Goal: Task Accomplishment & Management: Complete application form

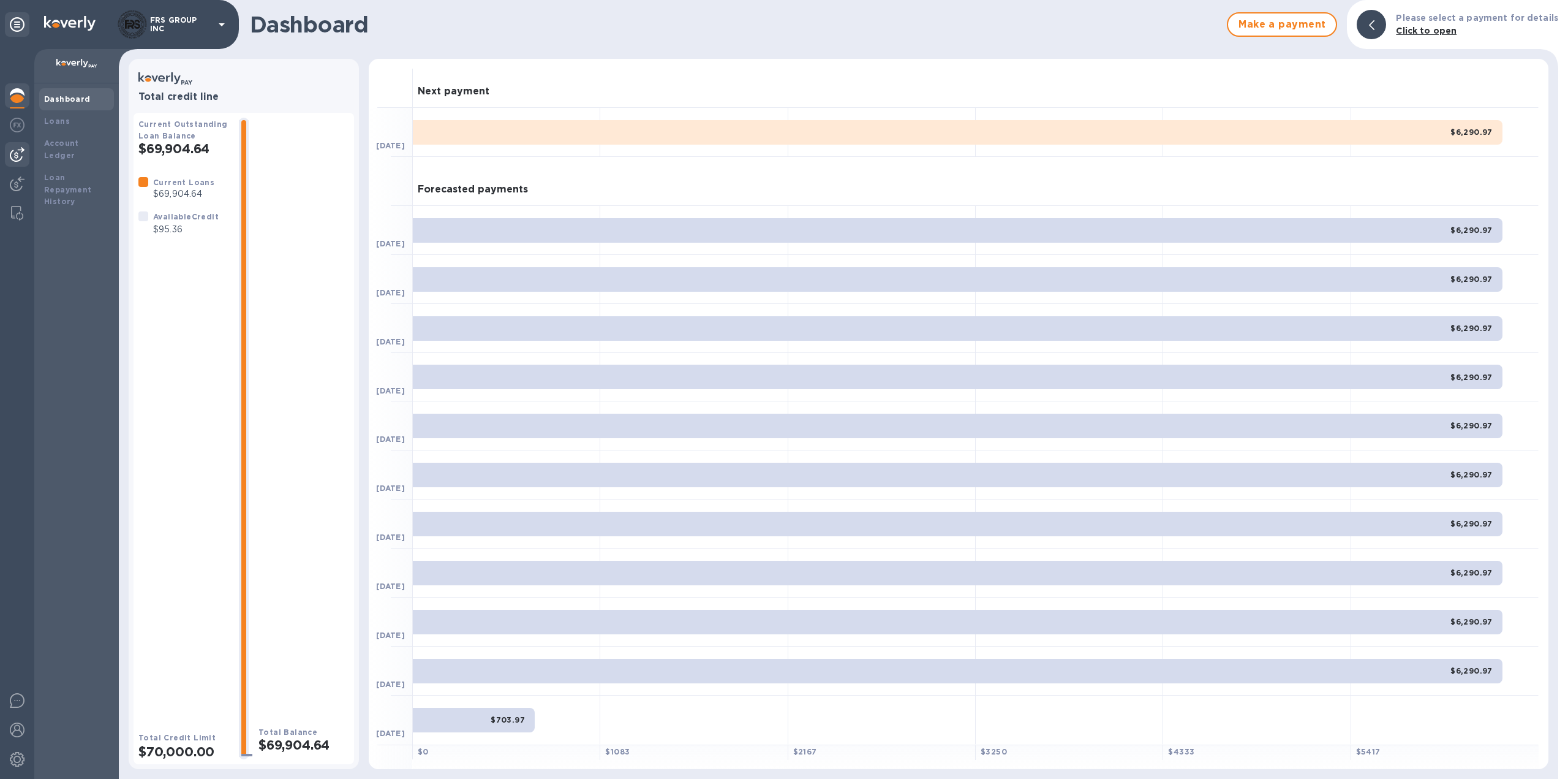
click at [16, 151] on img at bounding box center [17, 154] width 15 height 15
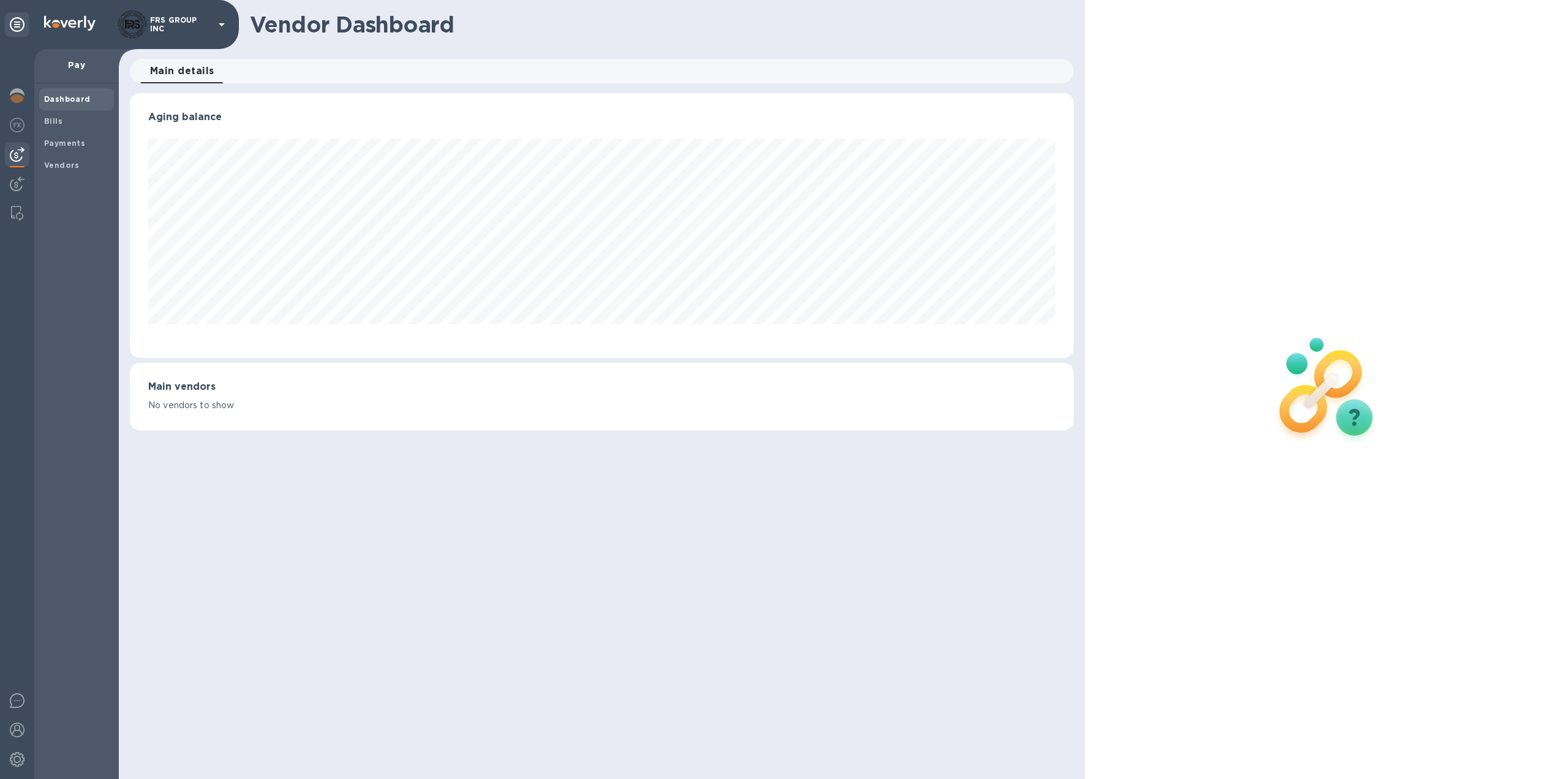
scroll to position [265, 945]
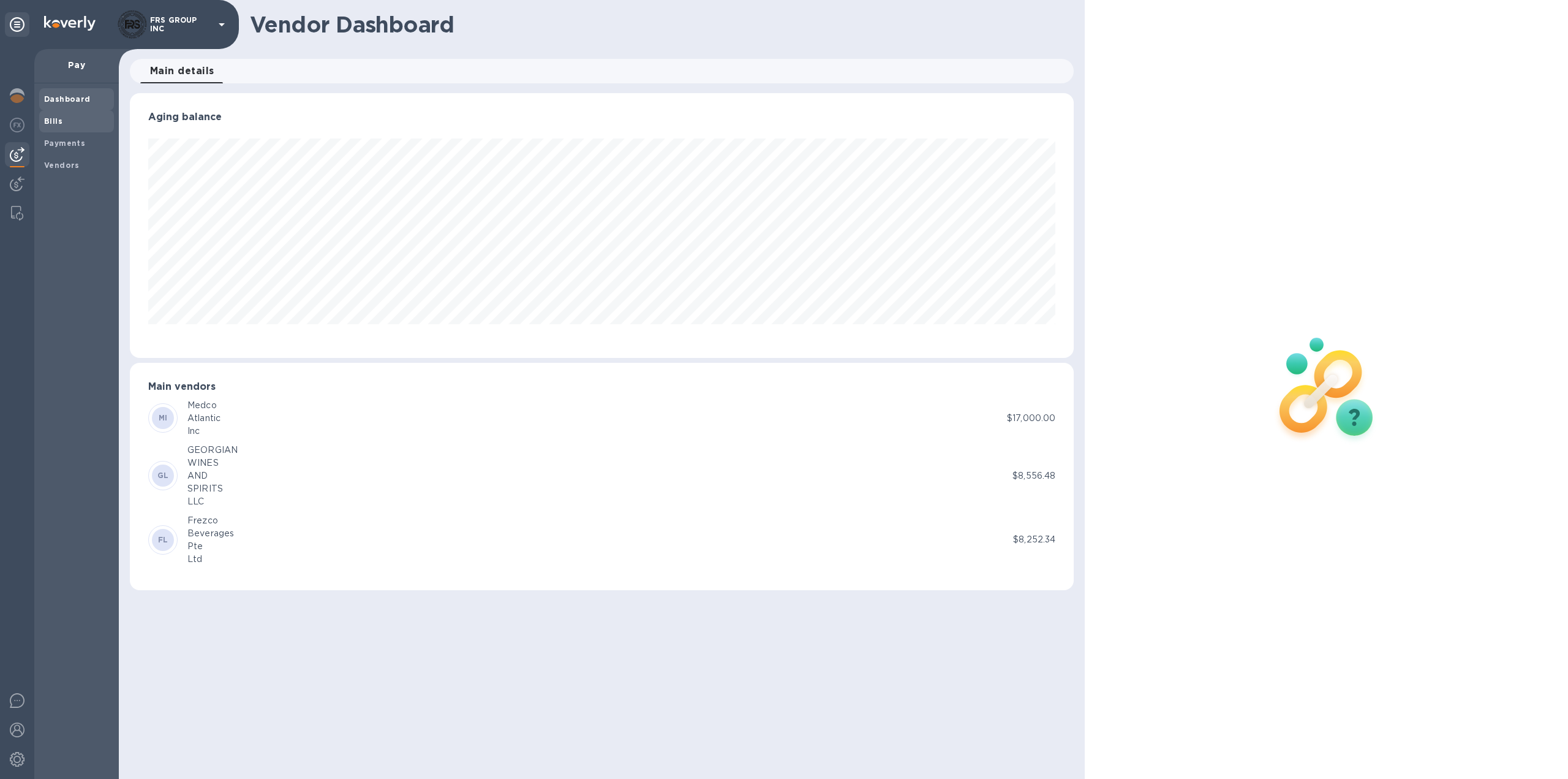
click at [66, 121] on span "Bills" at bounding box center [77, 121] width 65 height 12
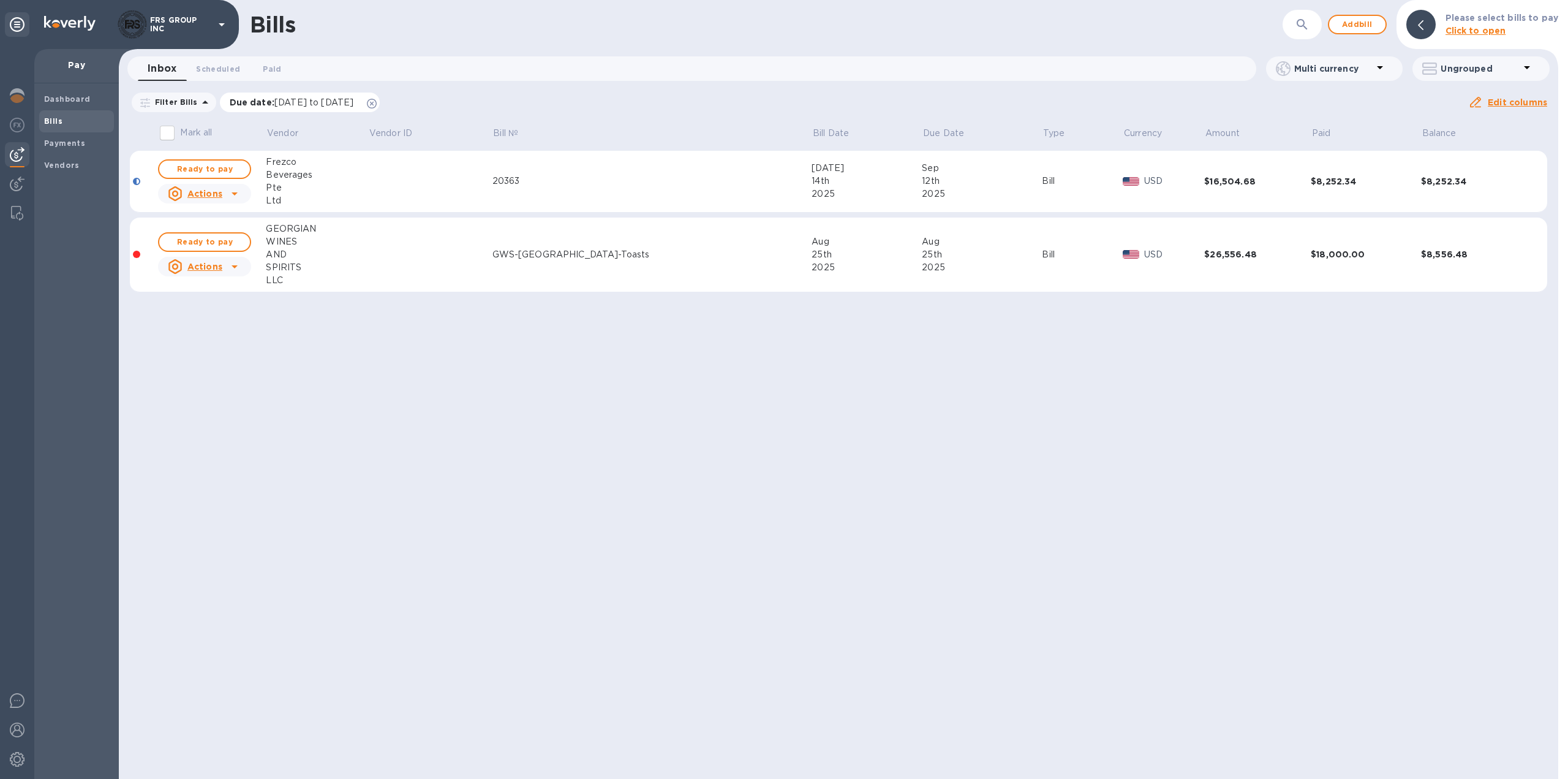
click at [377, 101] on icon at bounding box center [372, 104] width 10 height 10
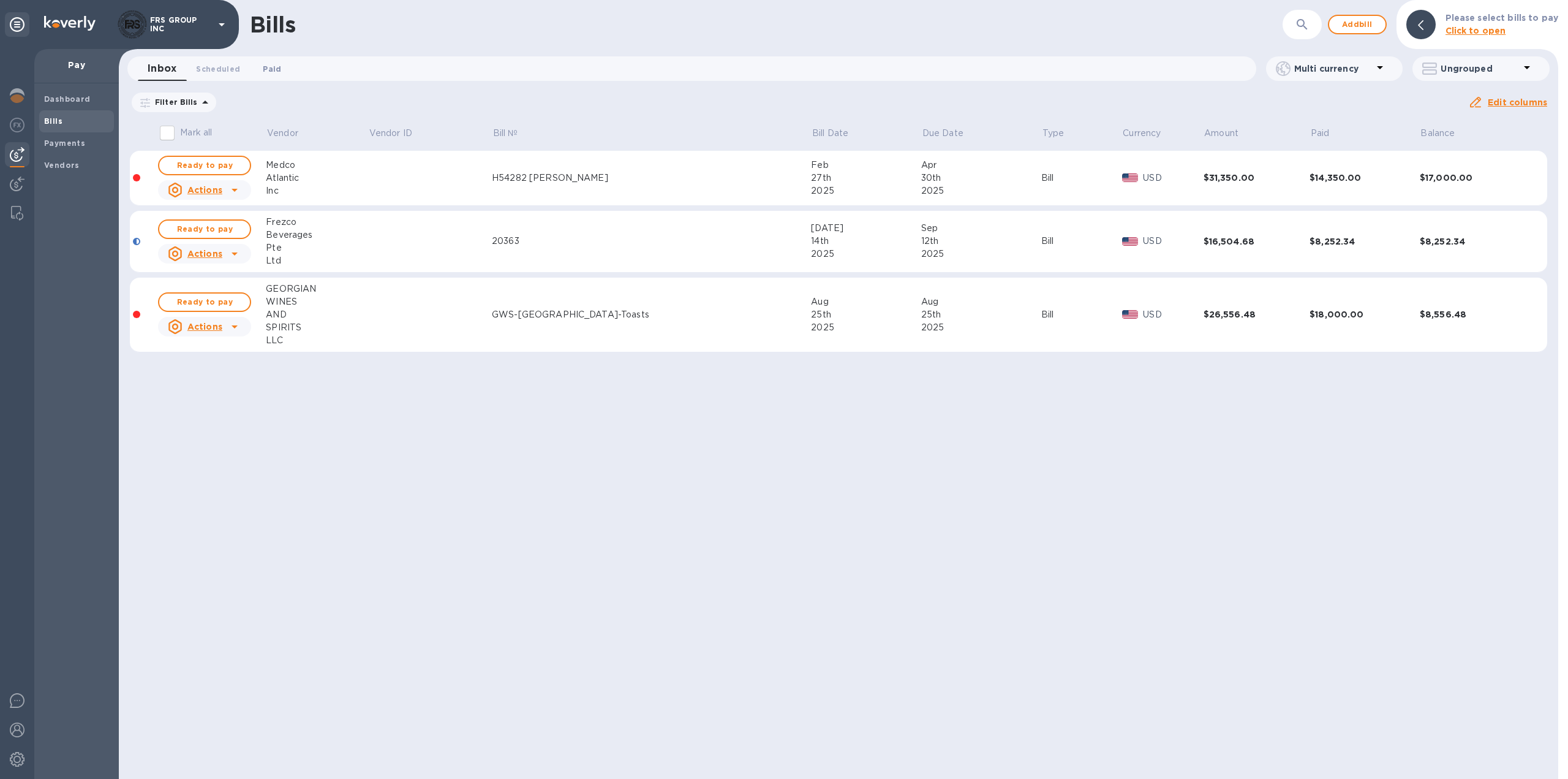
click at [268, 71] on span "Paid 0" at bounding box center [272, 69] width 18 height 13
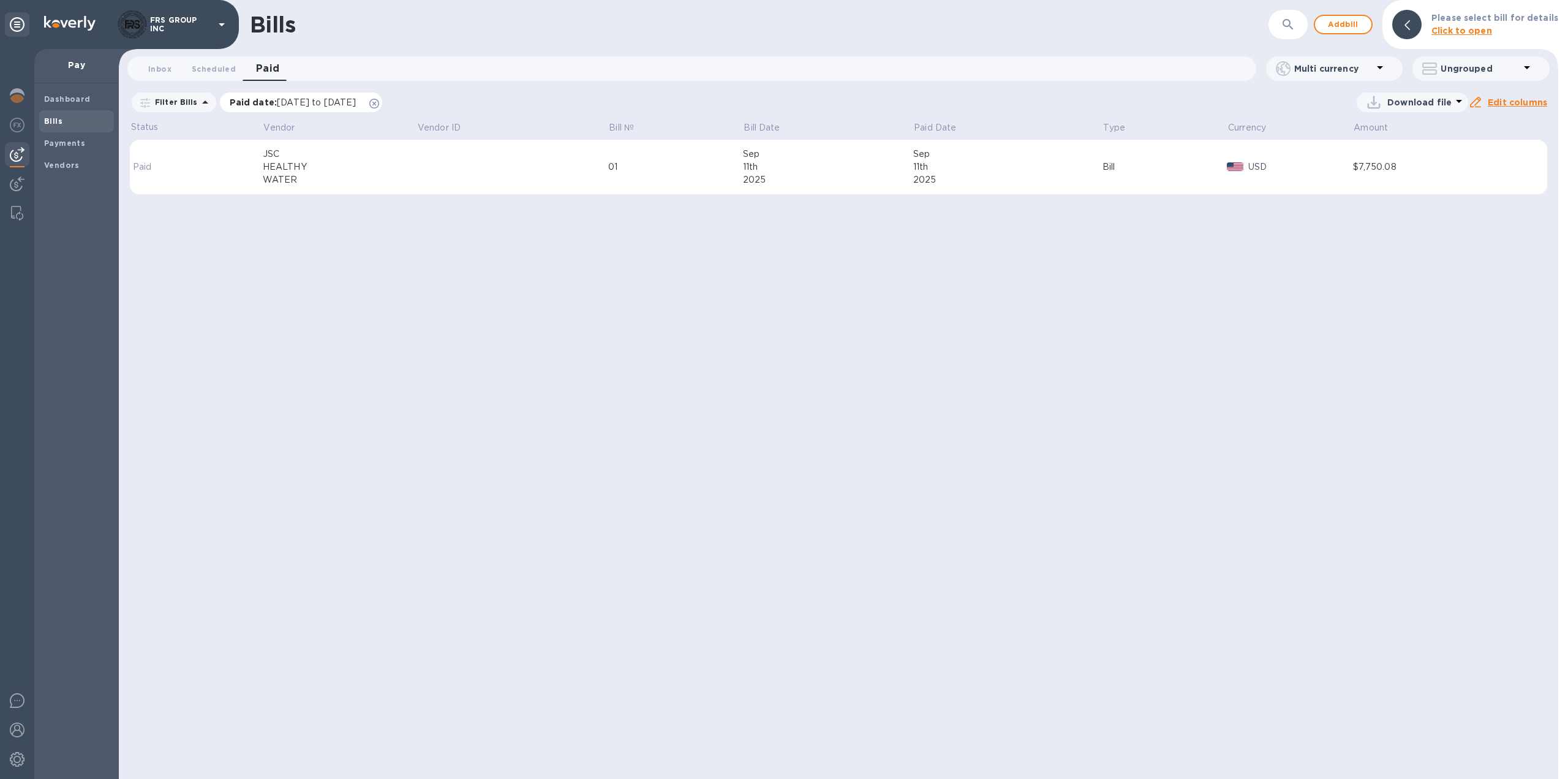
click at [380, 100] on icon at bounding box center [375, 104] width 10 height 10
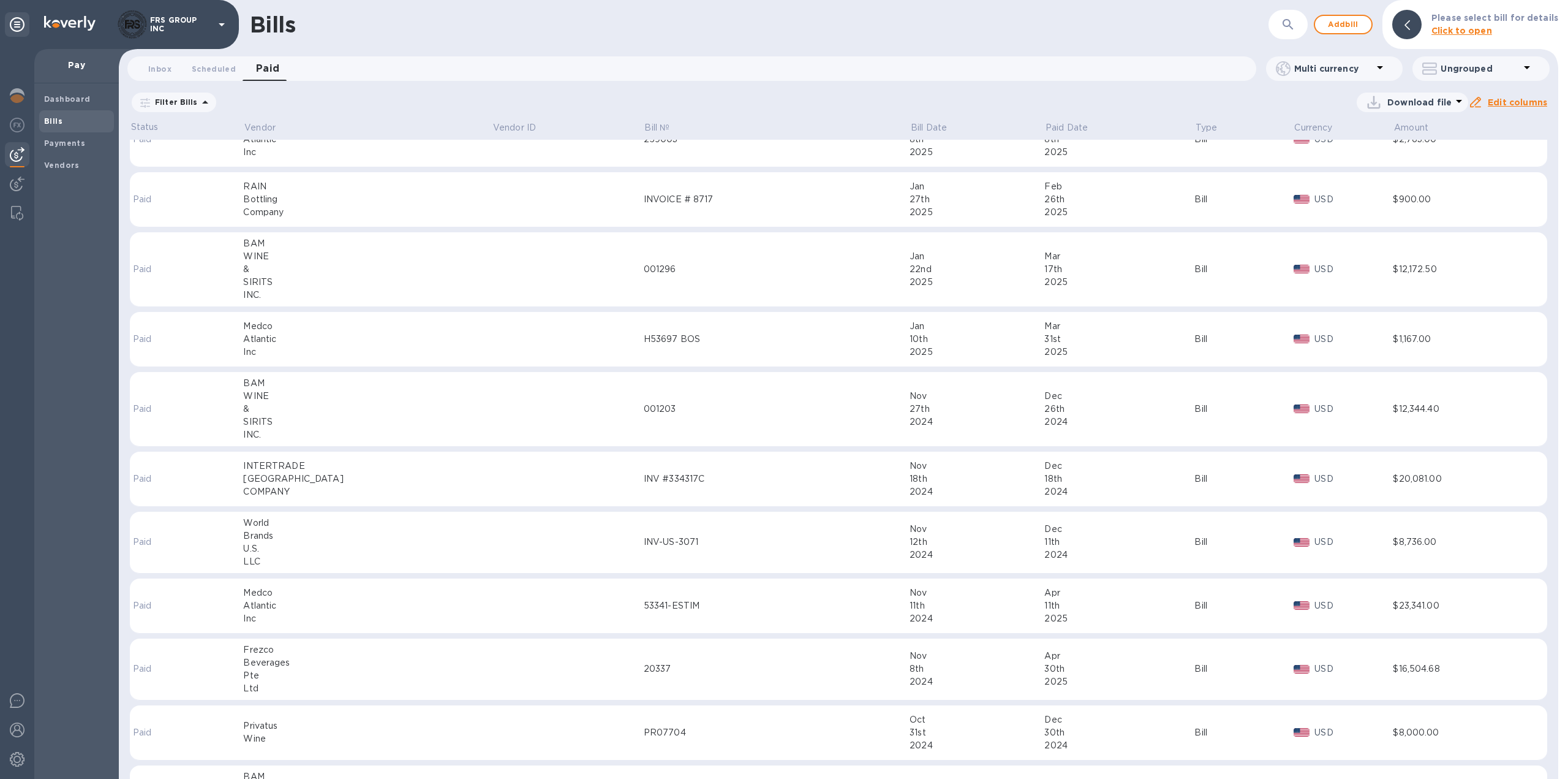
scroll to position [1552, 0]
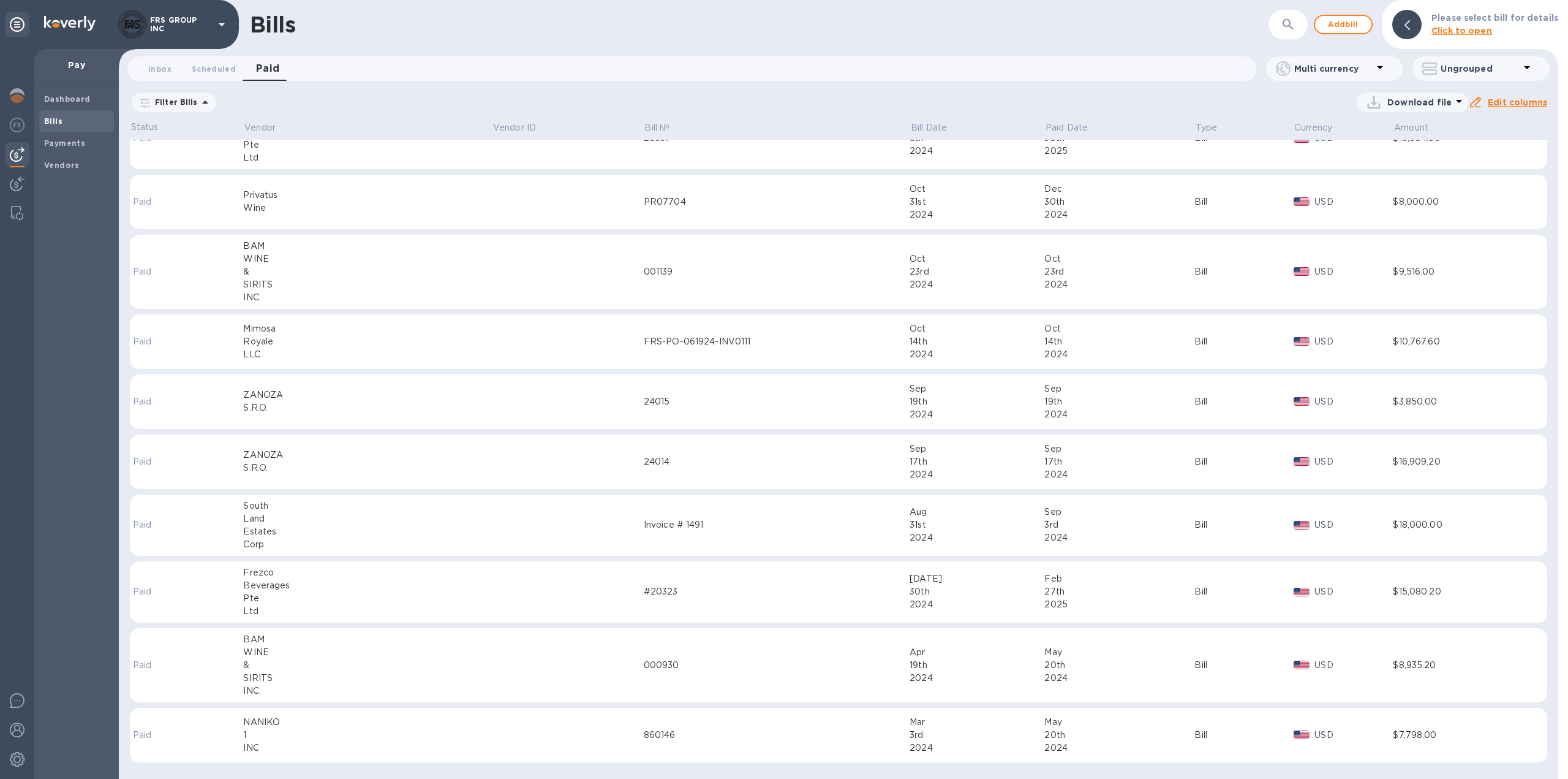
click at [1289, 27] on icon "button" at bounding box center [1288, 24] width 15 height 15
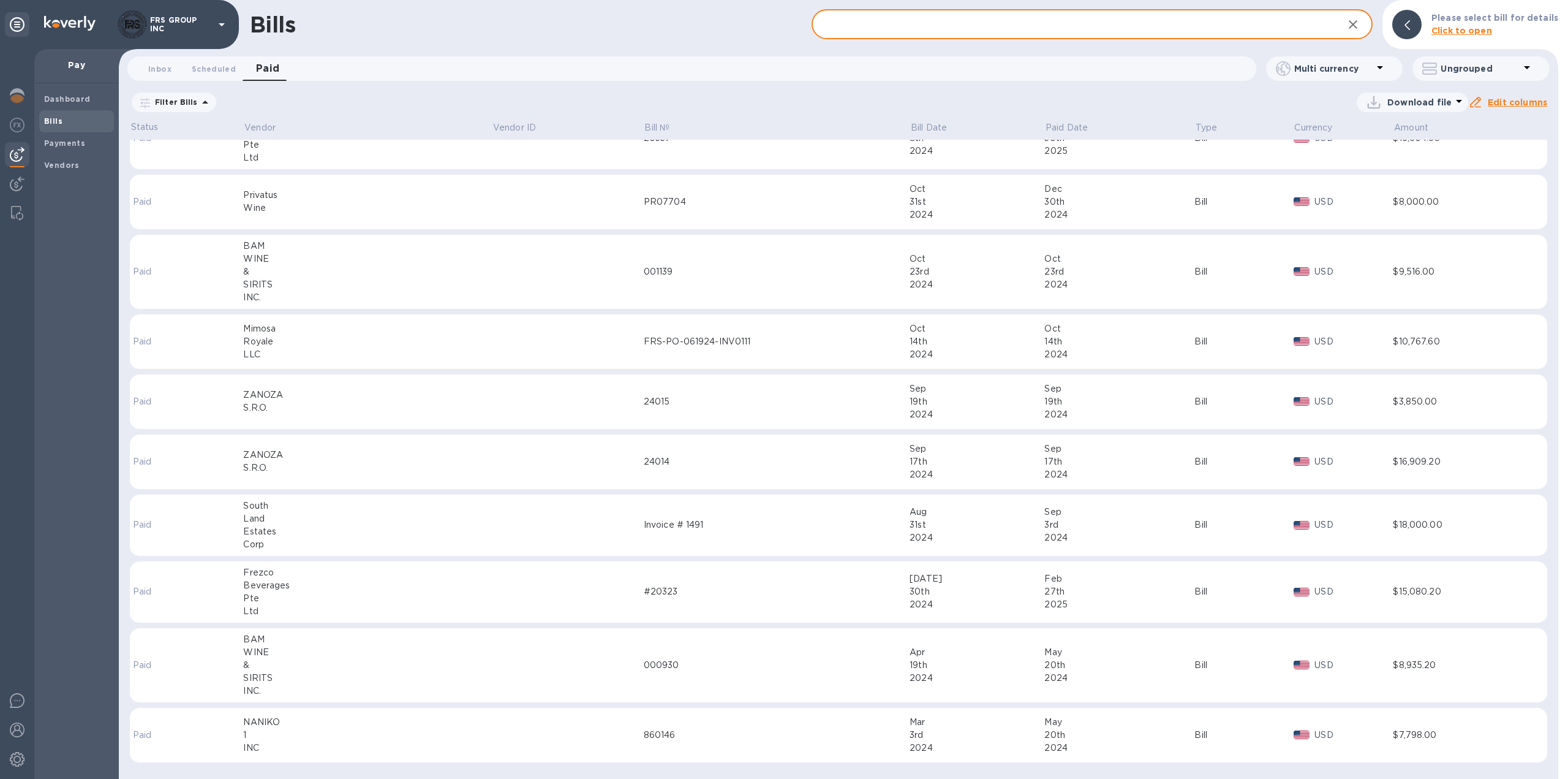
click at [929, 23] on input "text" at bounding box center [1073, 25] width 522 height 30
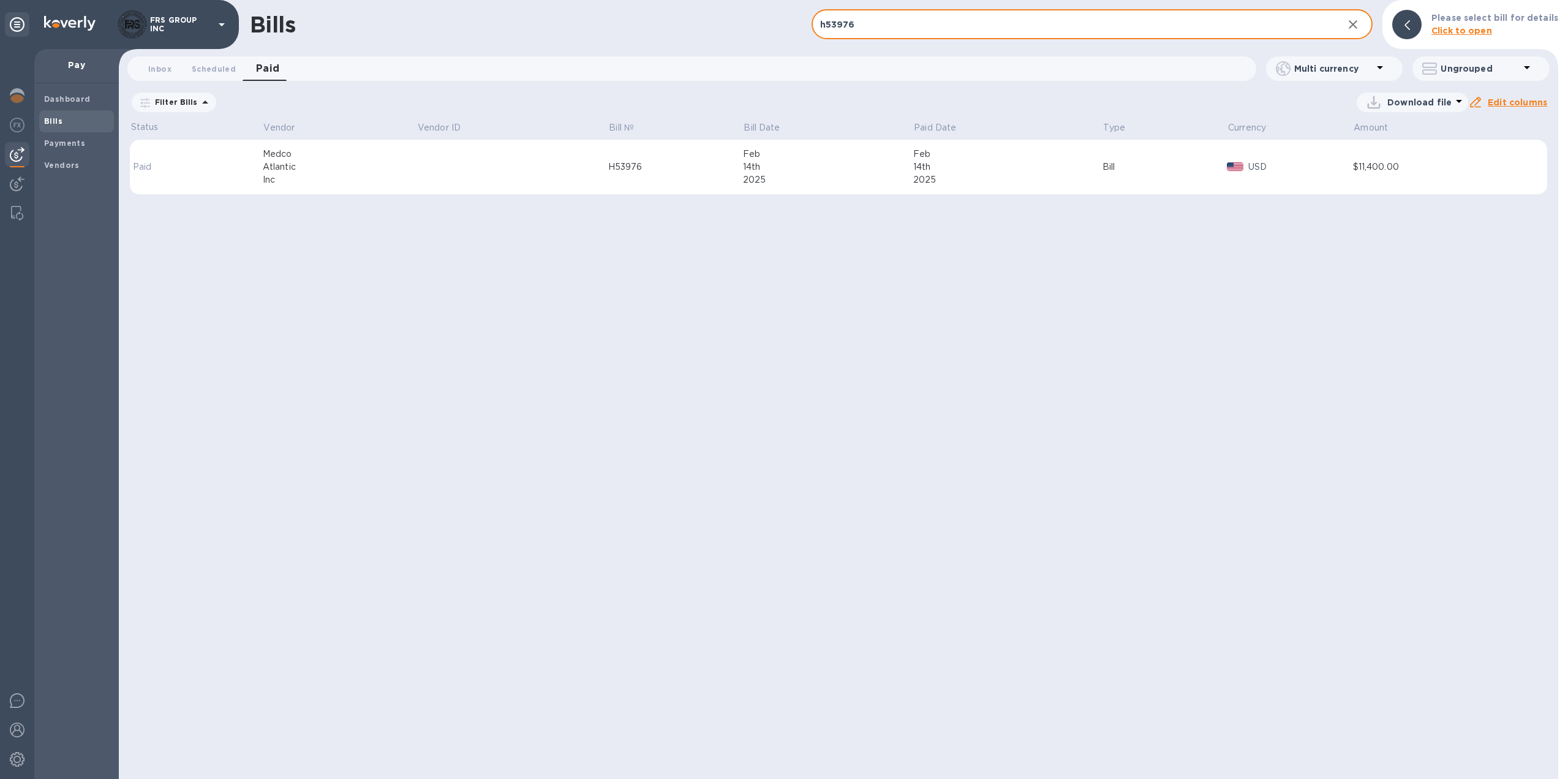
click at [646, 173] on td "H53976" at bounding box center [675, 167] width 134 height 55
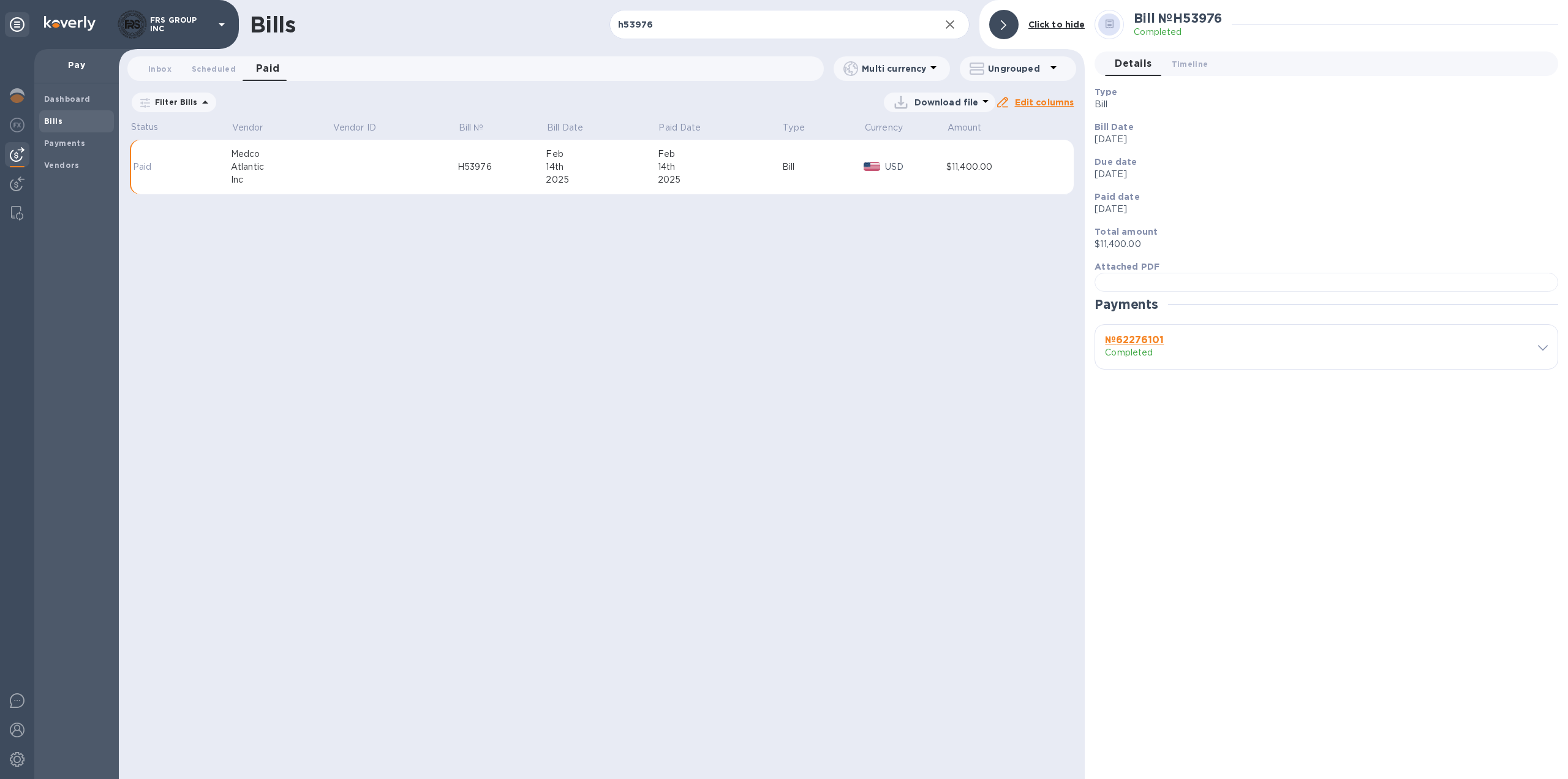
click at [827, 394] on div "Bills h53976 ​ Add [PERSON_NAME] to hide Inbox 0 Scheduled 0 Paid 0 Multi curre…" at bounding box center [602, 390] width 966 height 779
click at [677, 21] on input "h53976" at bounding box center [770, 25] width 320 height 30
paste input "H54470"
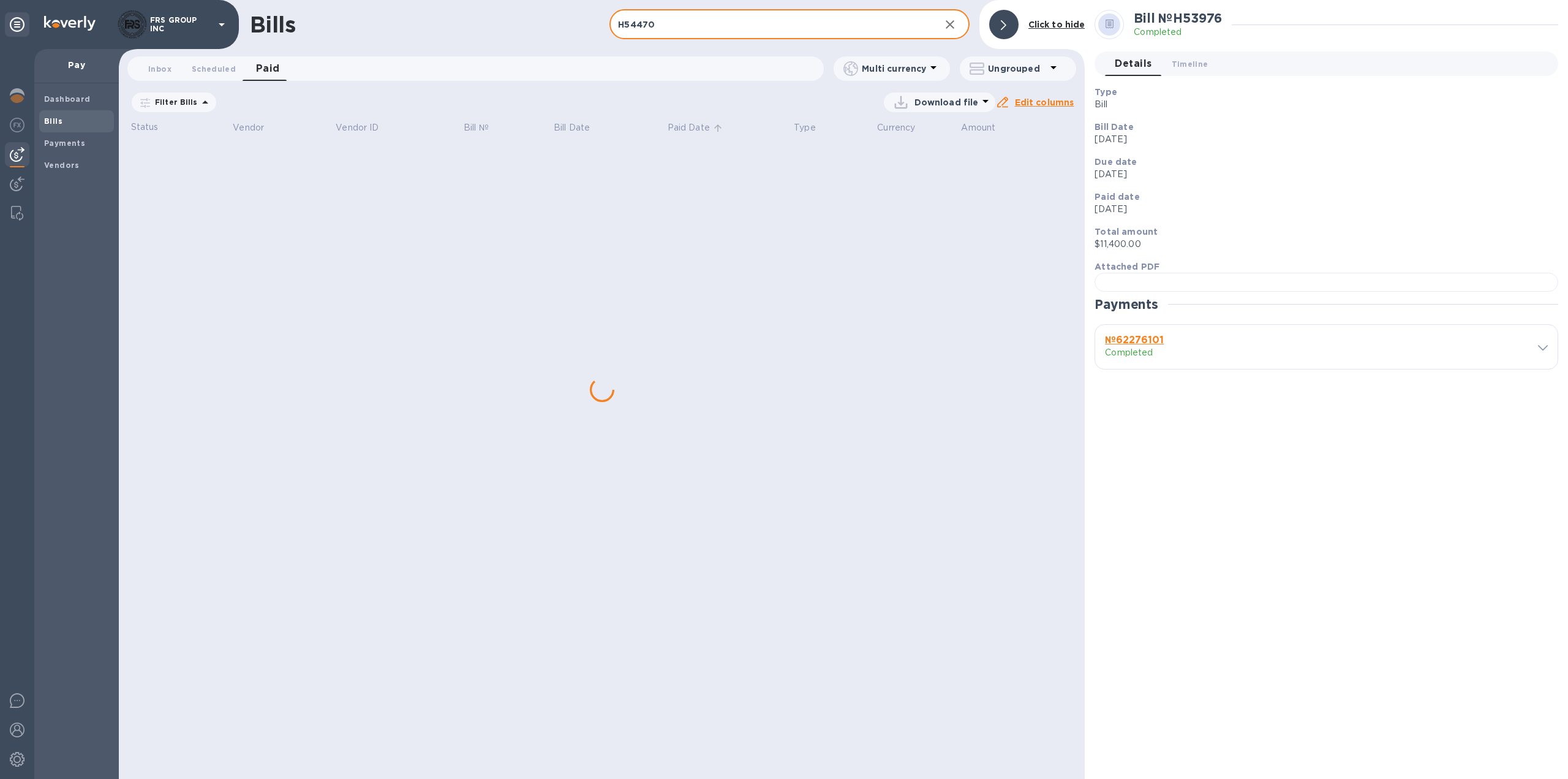
type input "H54470"
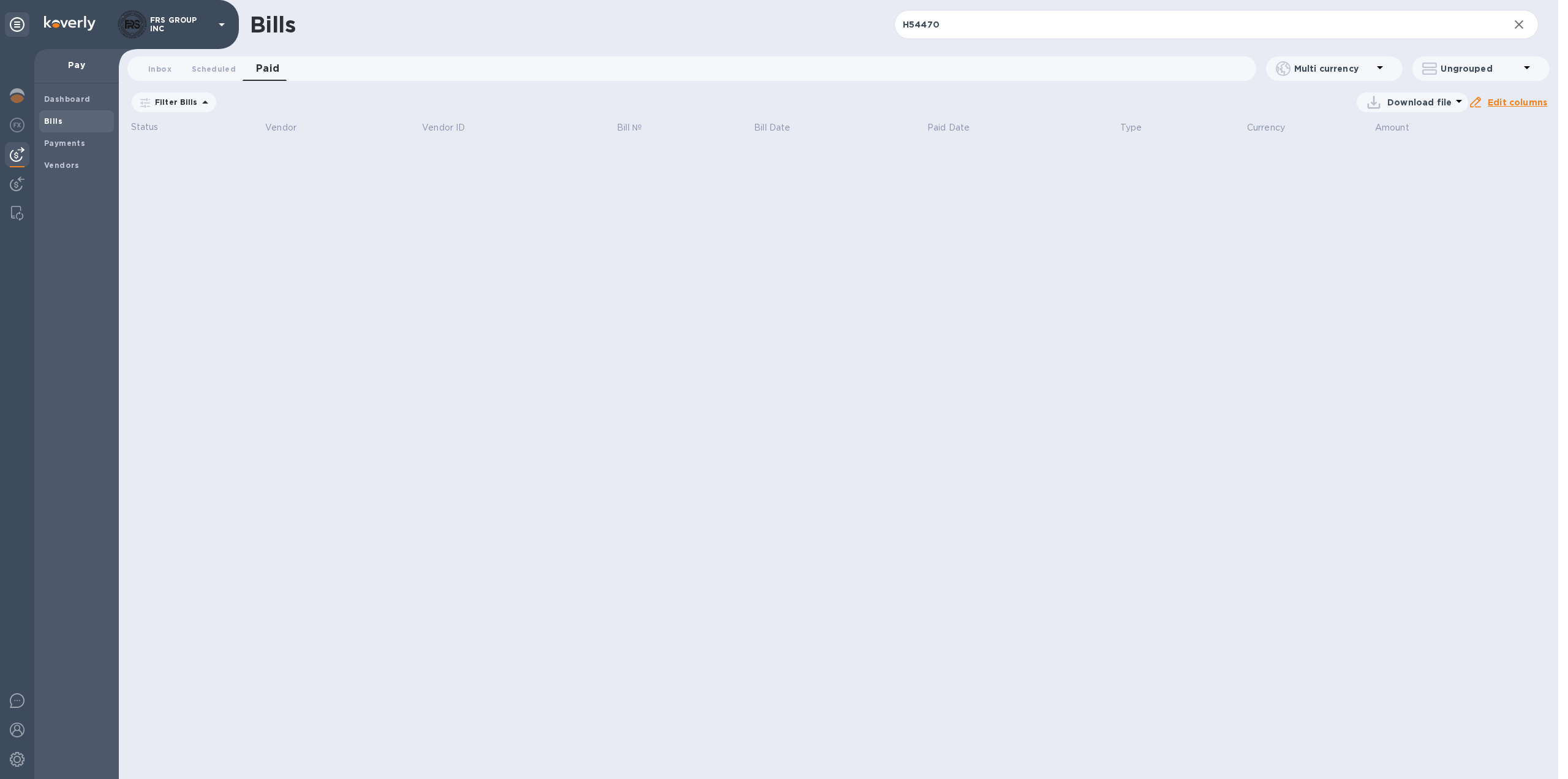
click at [55, 123] on b "Bills" at bounding box center [54, 120] width 18 height 9
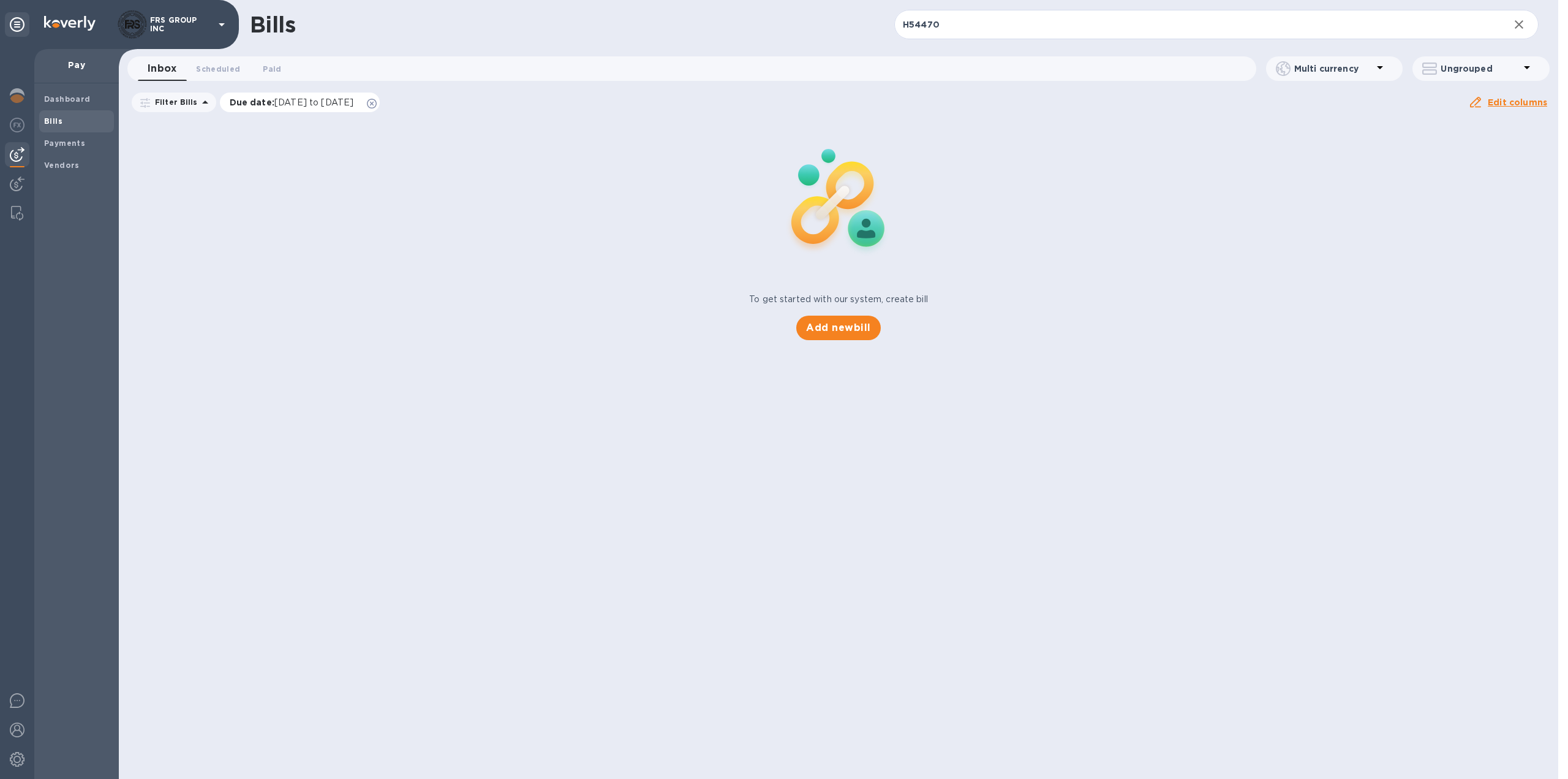
click at [377, 102] on icon at bounding box center [372, 104] width 10 height 10
click at [1521, 21] on icon "button" at bounding box center [1519, 24] width 15 height 15
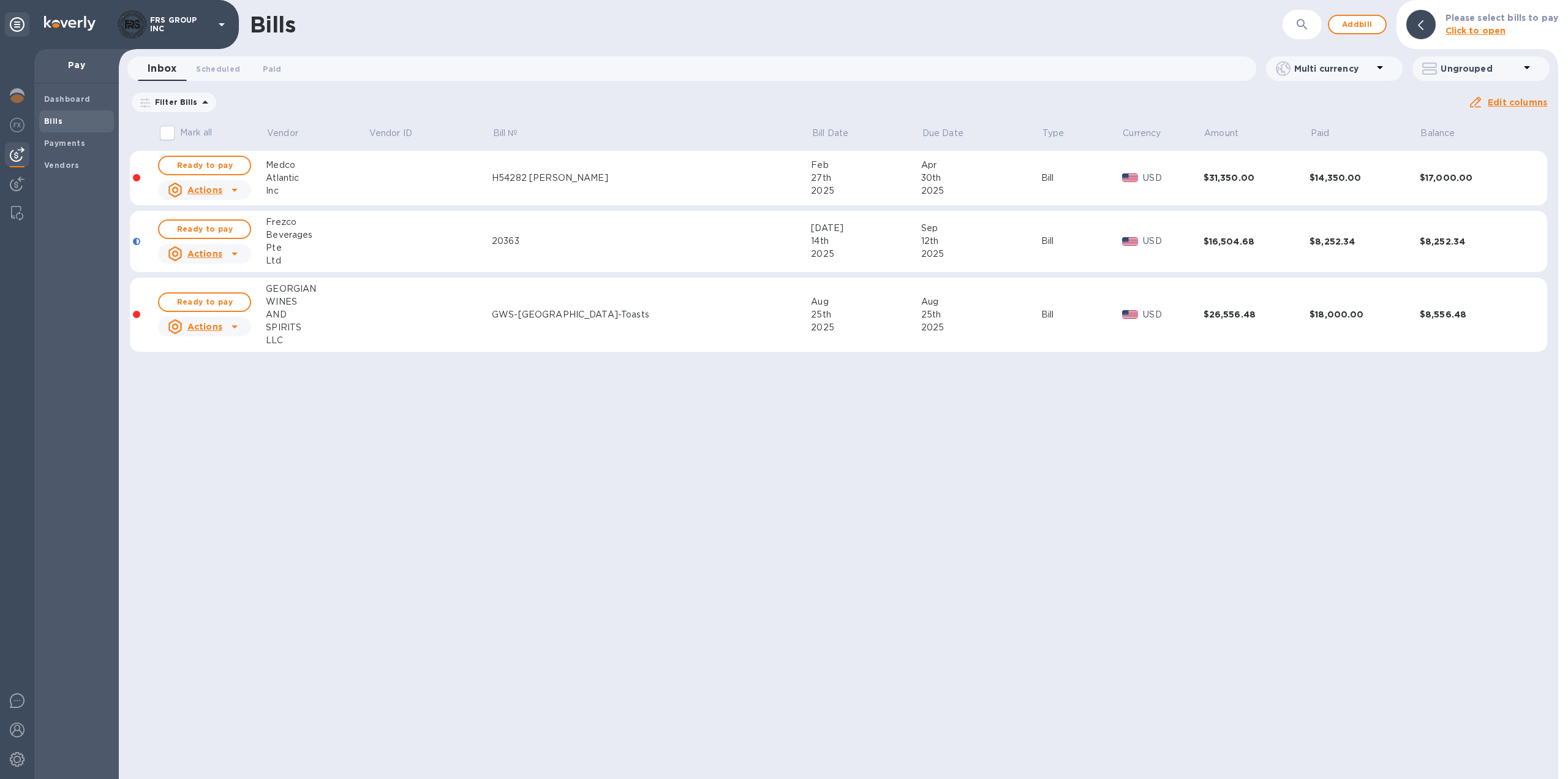
click at [635, 180] on div "H54282 [PERSON_NAME]" at bounding box center [651, 178] width 319 height 13
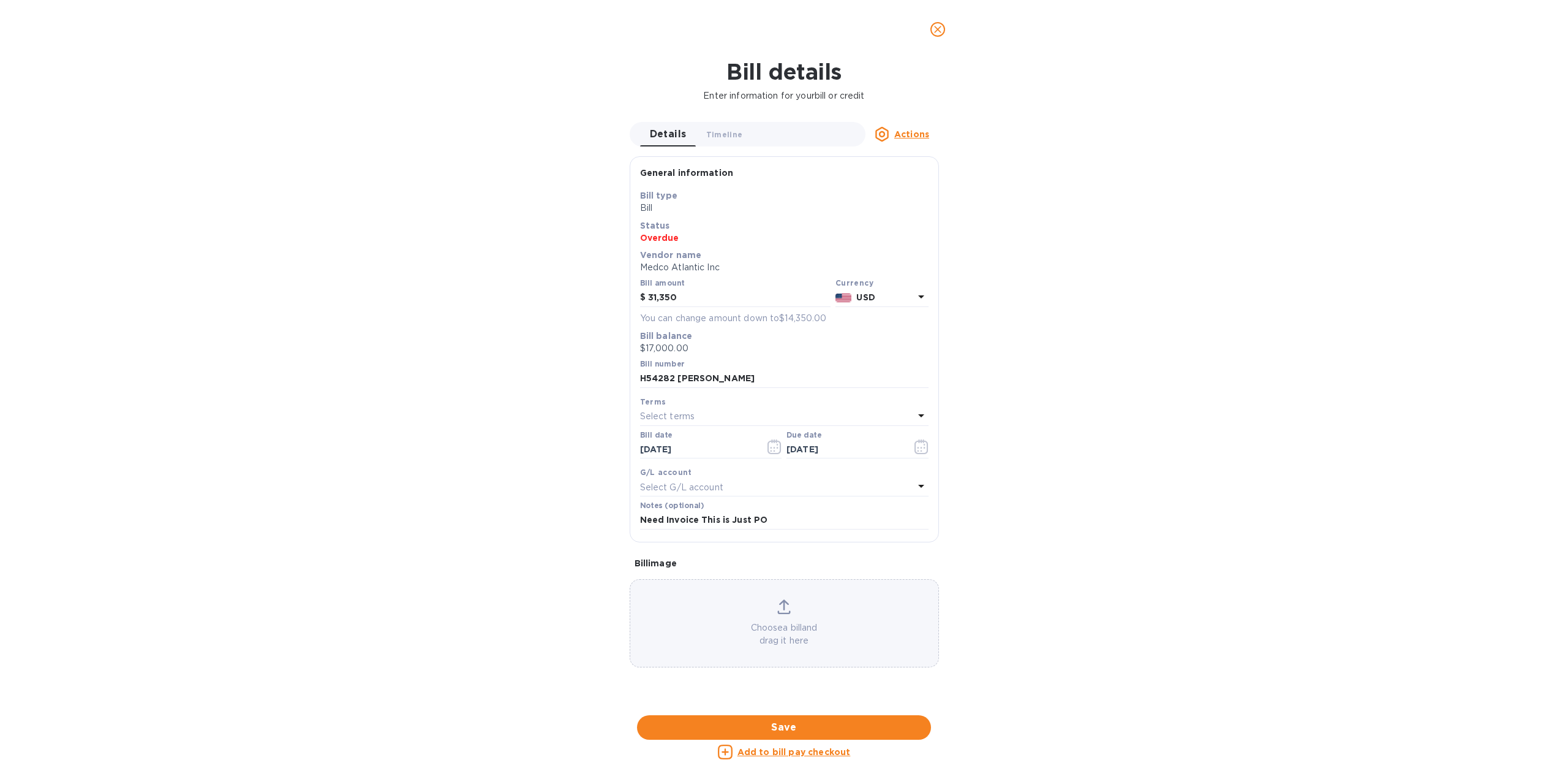
scroll to position [366, 0]
click at [771, 697] on div at bounding box center [784, 706] width 309 height 19
drag, startPoint x: 390, startPoint y: 383, endPoint x: 491, endPoint y: 314, distance: 122.3
click at [390, 383] on div "Bill details Enter information for your bill or credit Details 0 Timeline 0 Act…" at bounding box center [784, 419] width 1568 height 720
click at [938, 32] on icon "close" at bounding box center [937, 29] width 12 height 12
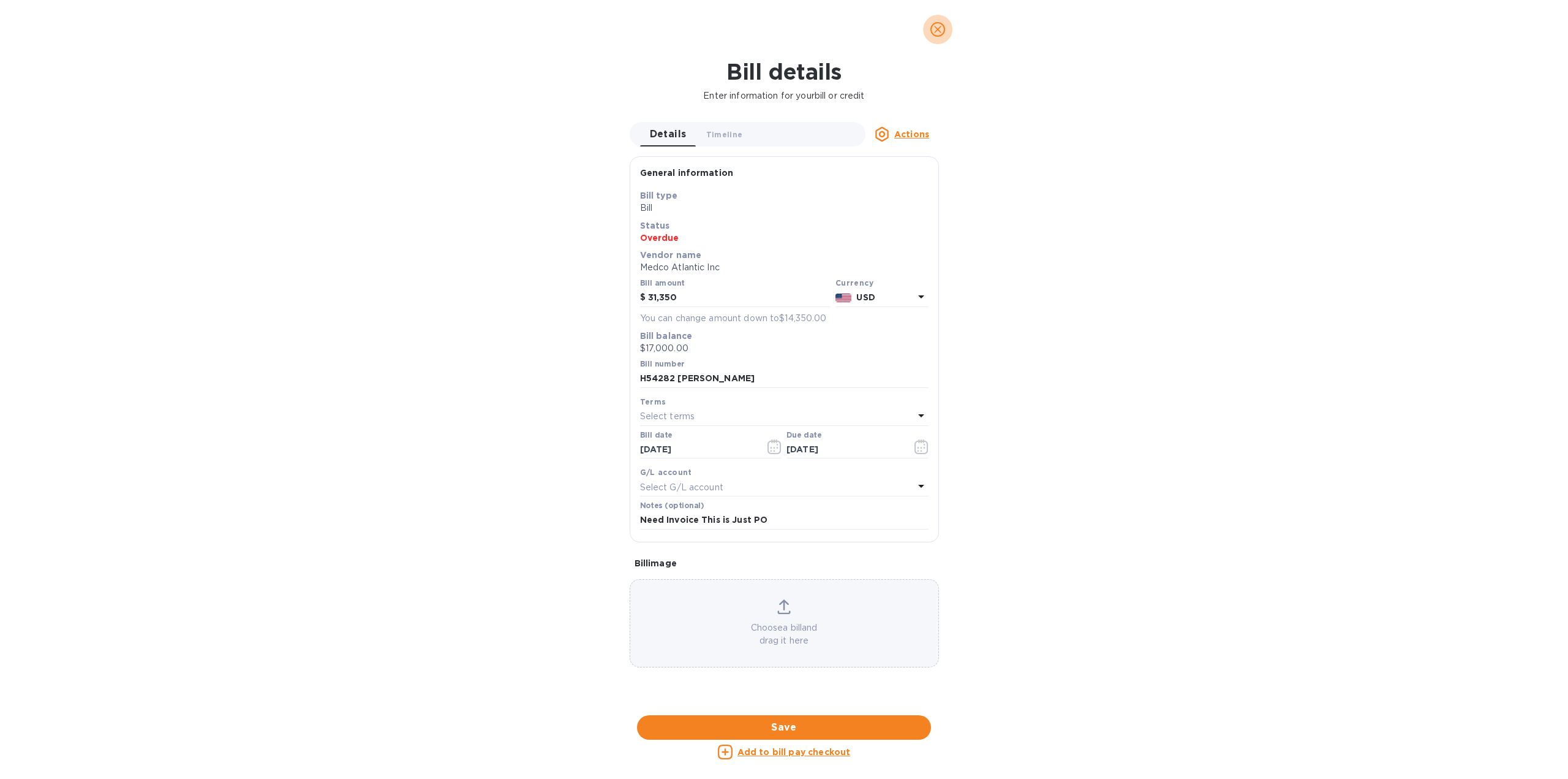
scroll to position [0, 0]
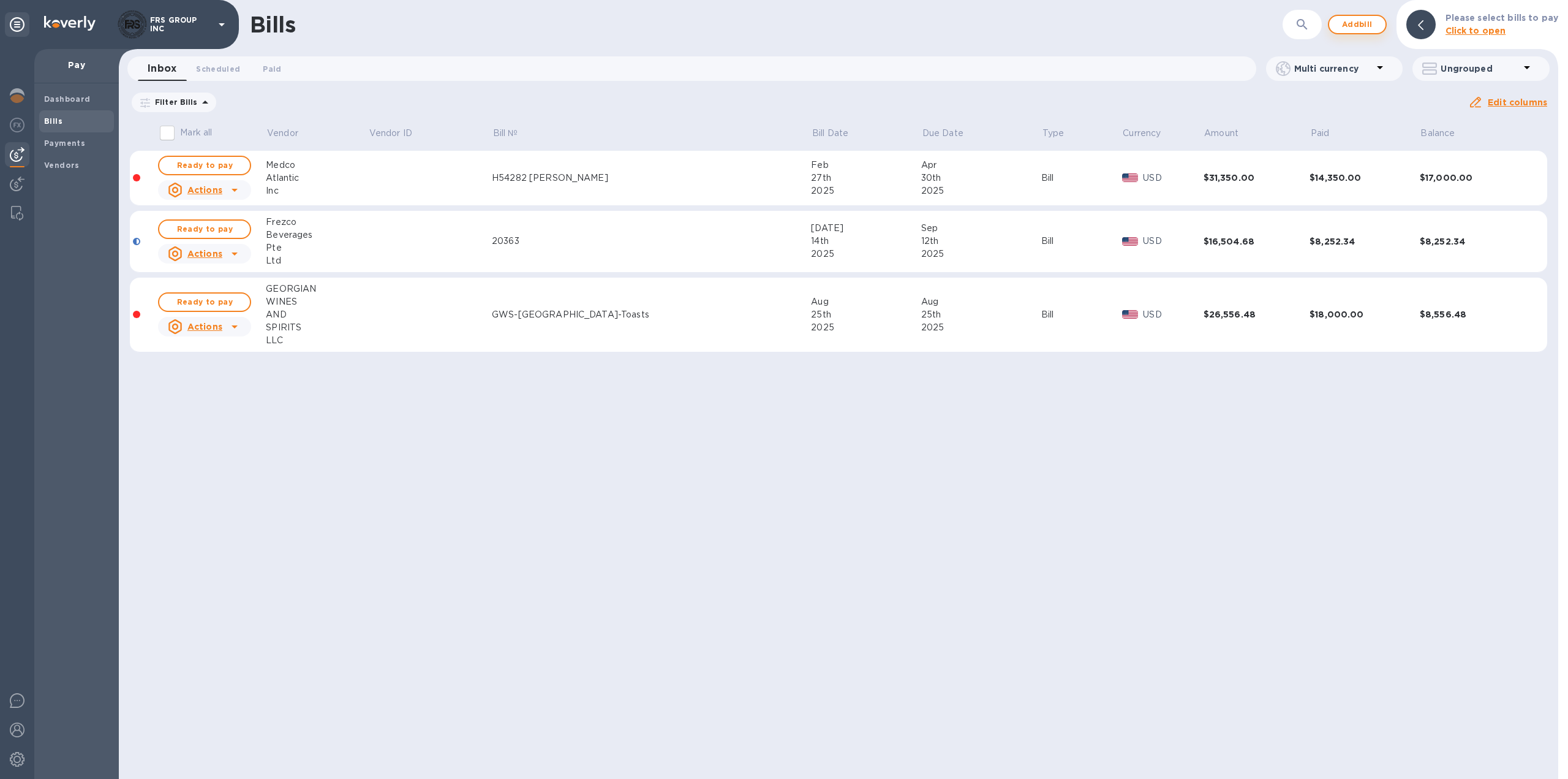
click at [1362, 25] on span "Add bill" at bounding box center [1357, 24] width 37 height 15
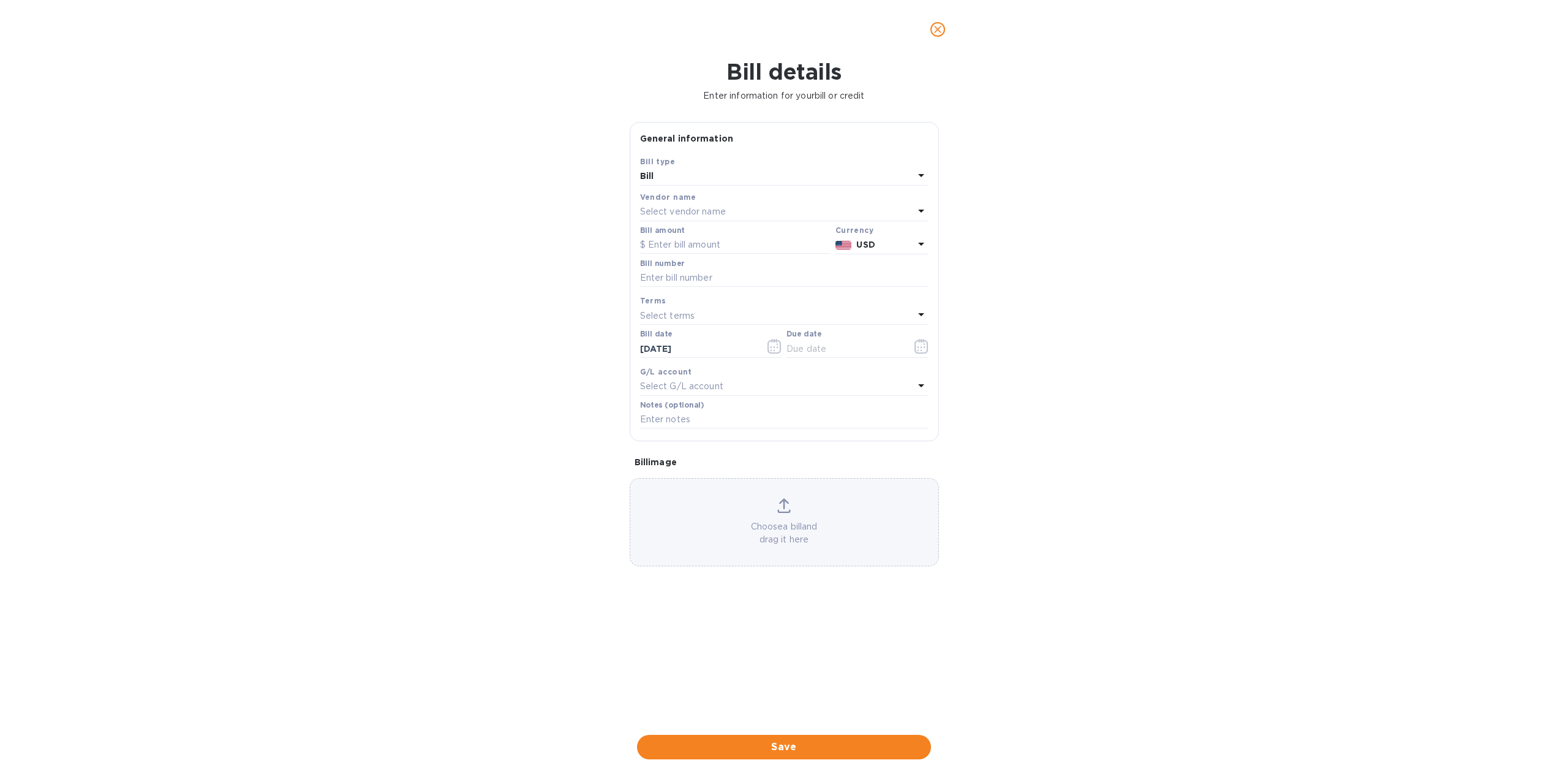
click at [686, 210] on p "Select vendor name" at bounding box center [683, 211] width 86 height 13
click at [484, 131] on div "Bill details Enter information for your bill or credit General information Save…" at bounding box center [784, 419] width 1568 height 720
click at [936, 33] on icon "close" at bounding box center [937, 29] width 12 height 12
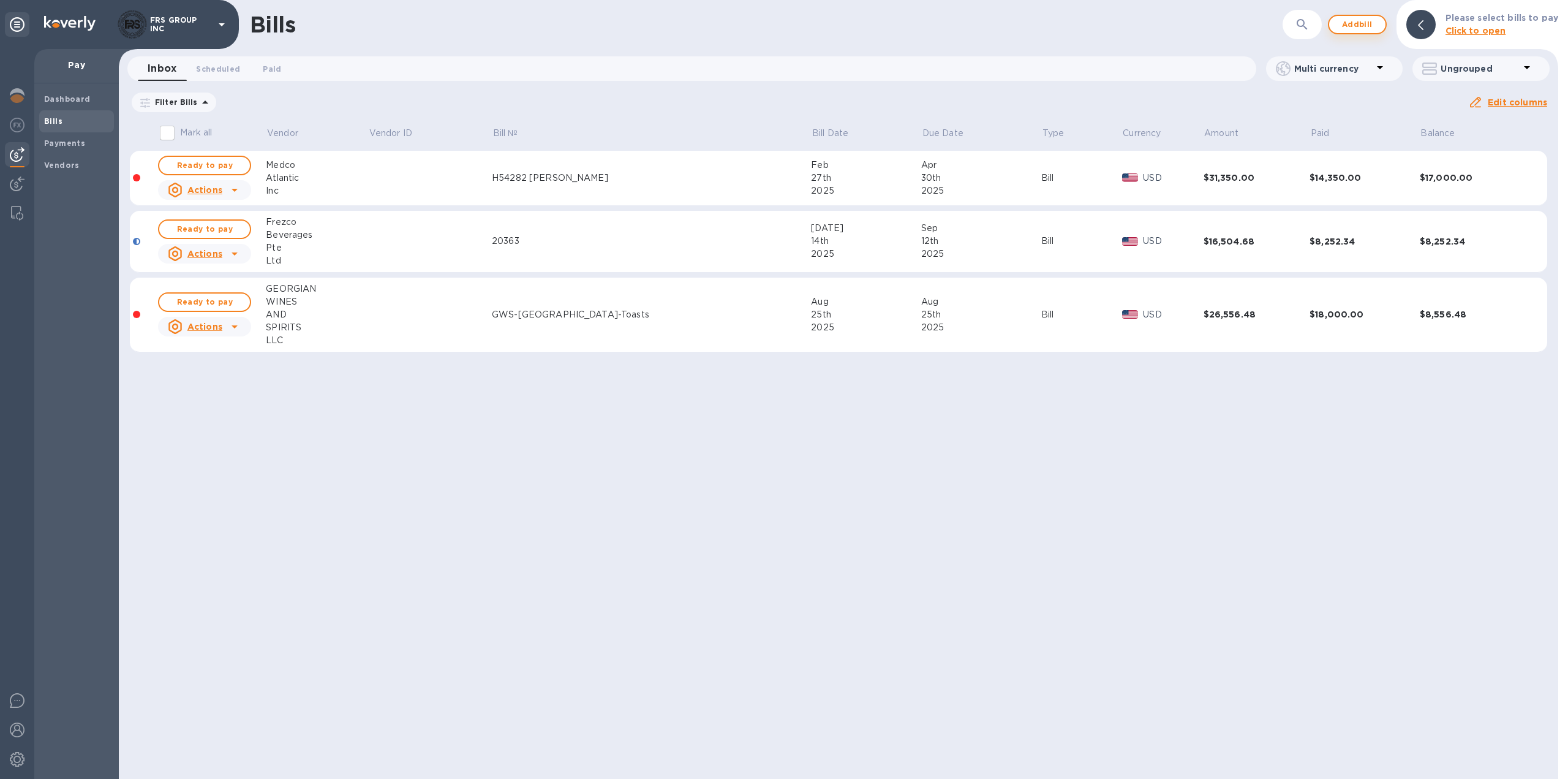
click at [1357, 26] on span "Add bill" at bounding box center [1357, 24] width 37 height 15
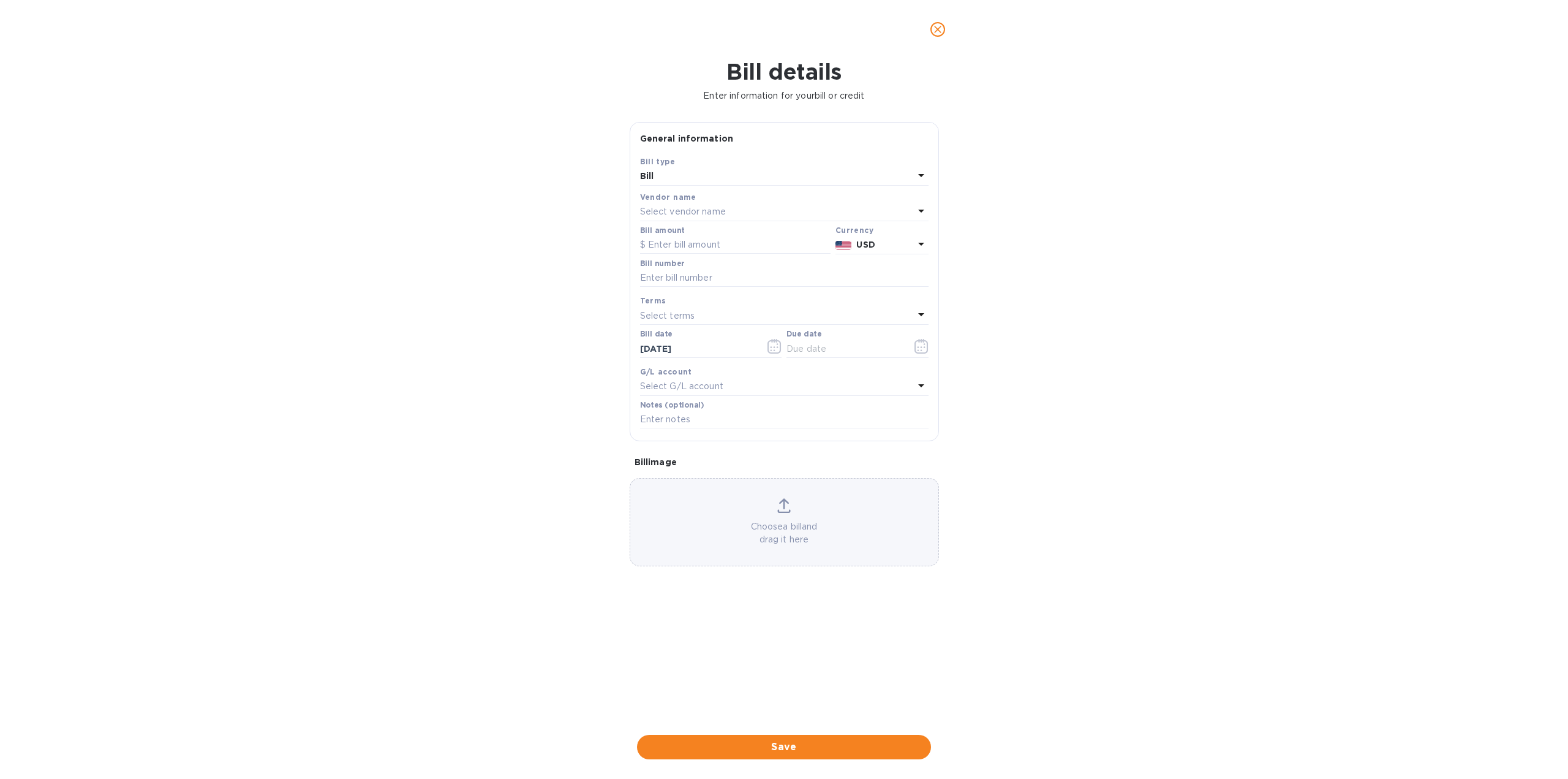
click at [702, 208] on p "Select vendor name" at bounding box center [683, 211] width 86 height 13
click at [697, 284] on p "Medco Atlantic Inc" at bounding box center [779, 282] width 259 height 13
paste input "4,469.90"
type input "4,469.90"
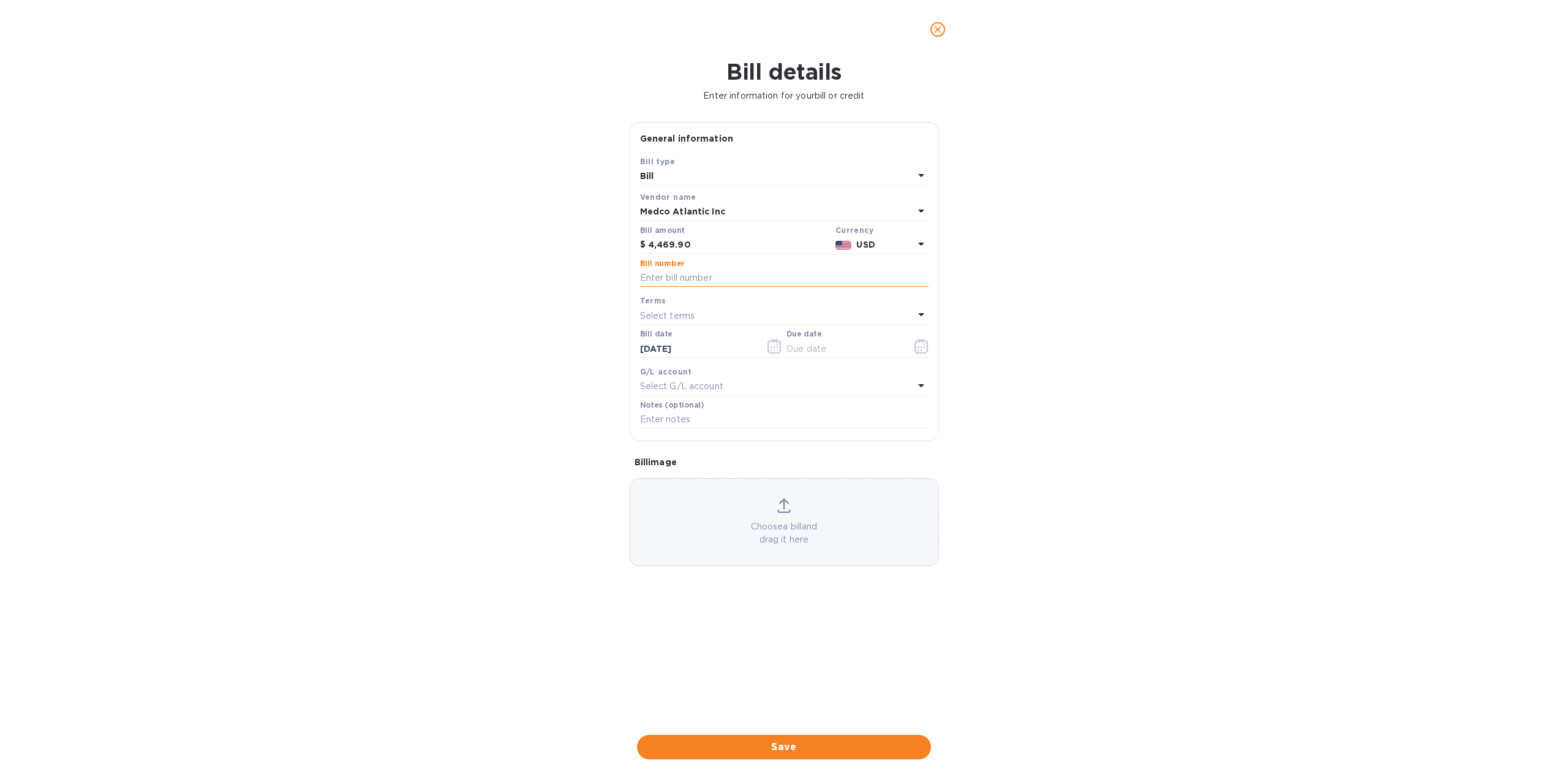
paste input "H53976-A"
type input "H53976-A"
click at [690, 316] on p "Select terms" at bounding box center [667, 316] width 55 height 13
click at [672, 385] on p "NET 30" at bounding box center [779, 386] width 259 height 13
type input "[DATE]"
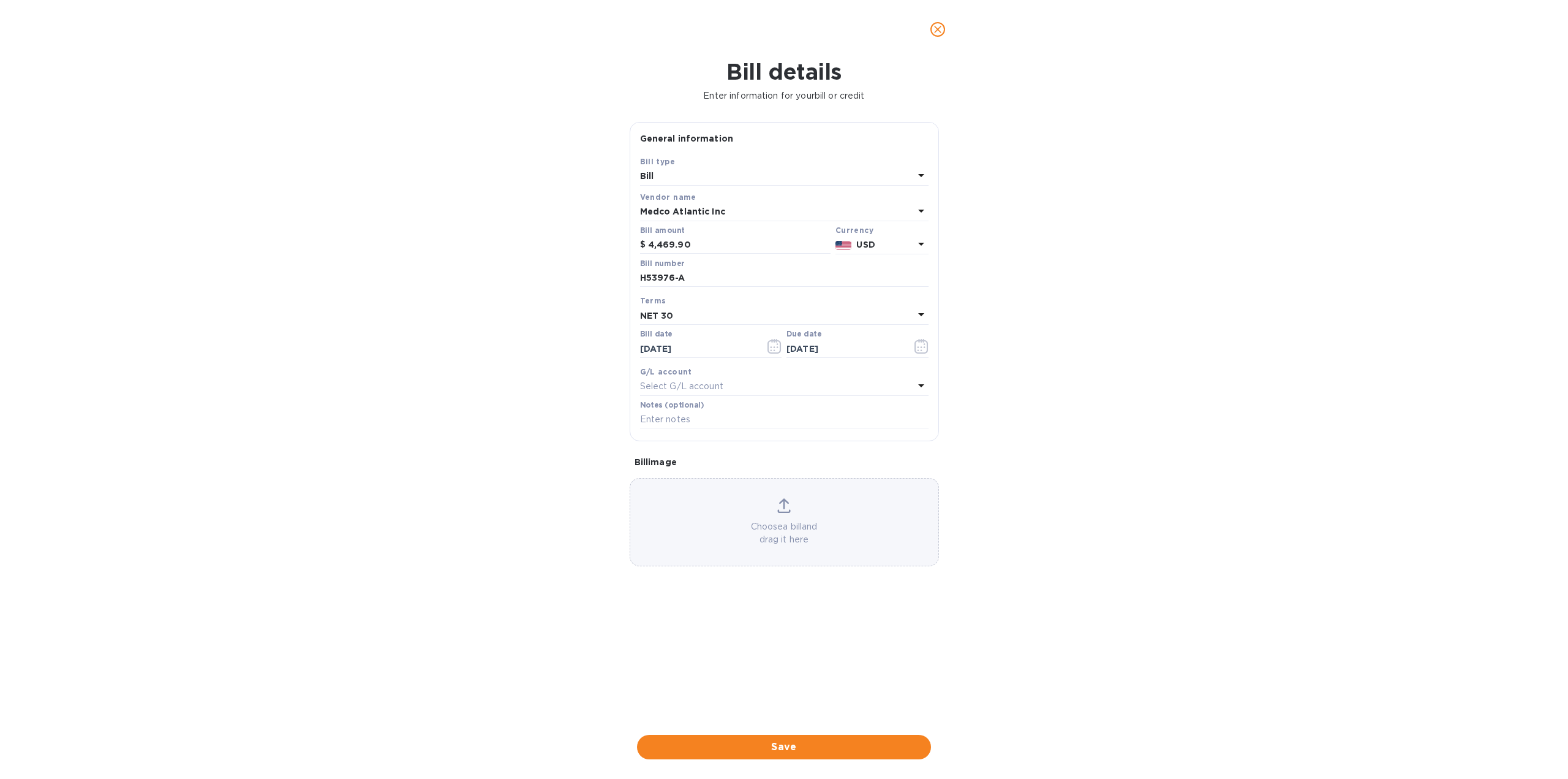
click at [787, 514] on div "Choose a bill and drag it here" at bounding box center [784, 522] width 308 height 48
click at [790, 744] on span "Save" at bounding box center [784, 747] width 275 height 15
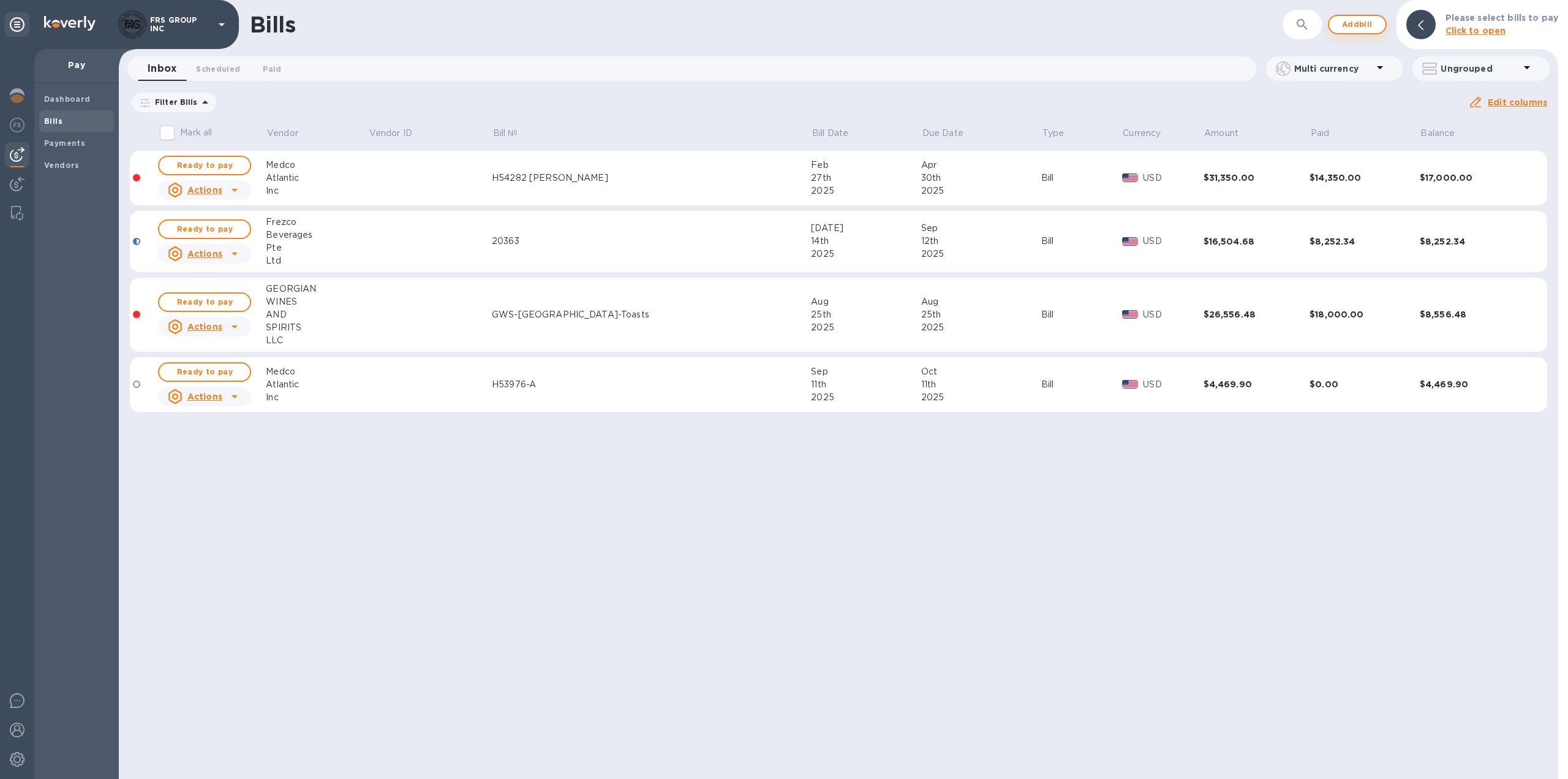
click at [1357, 25] on span "Add bill" at bounding box center [1357, 24] width 37 height 15
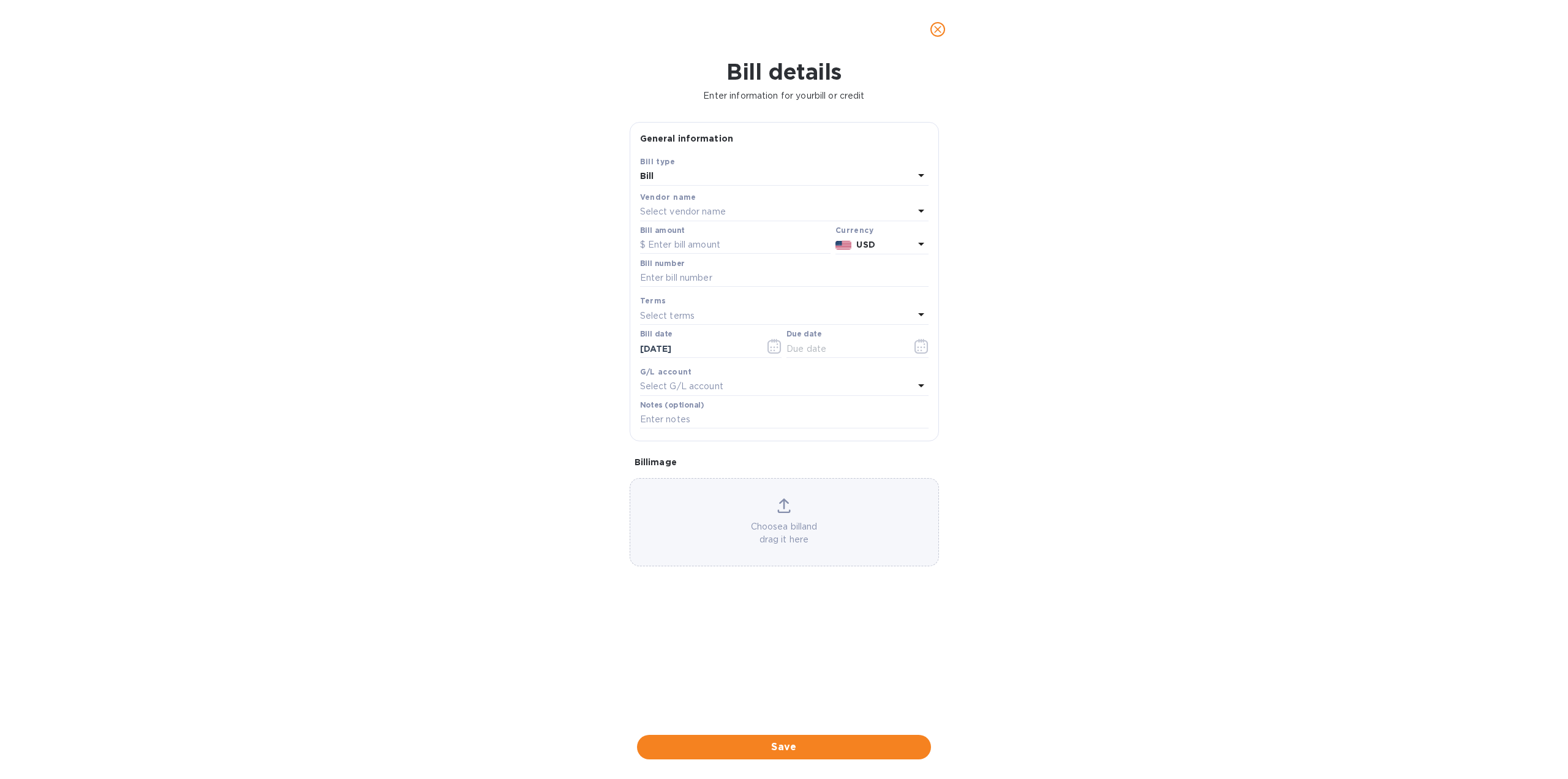
click at [689, 211] on p "Select vendor name" at bounding box center [683, 211] width 86 height 13
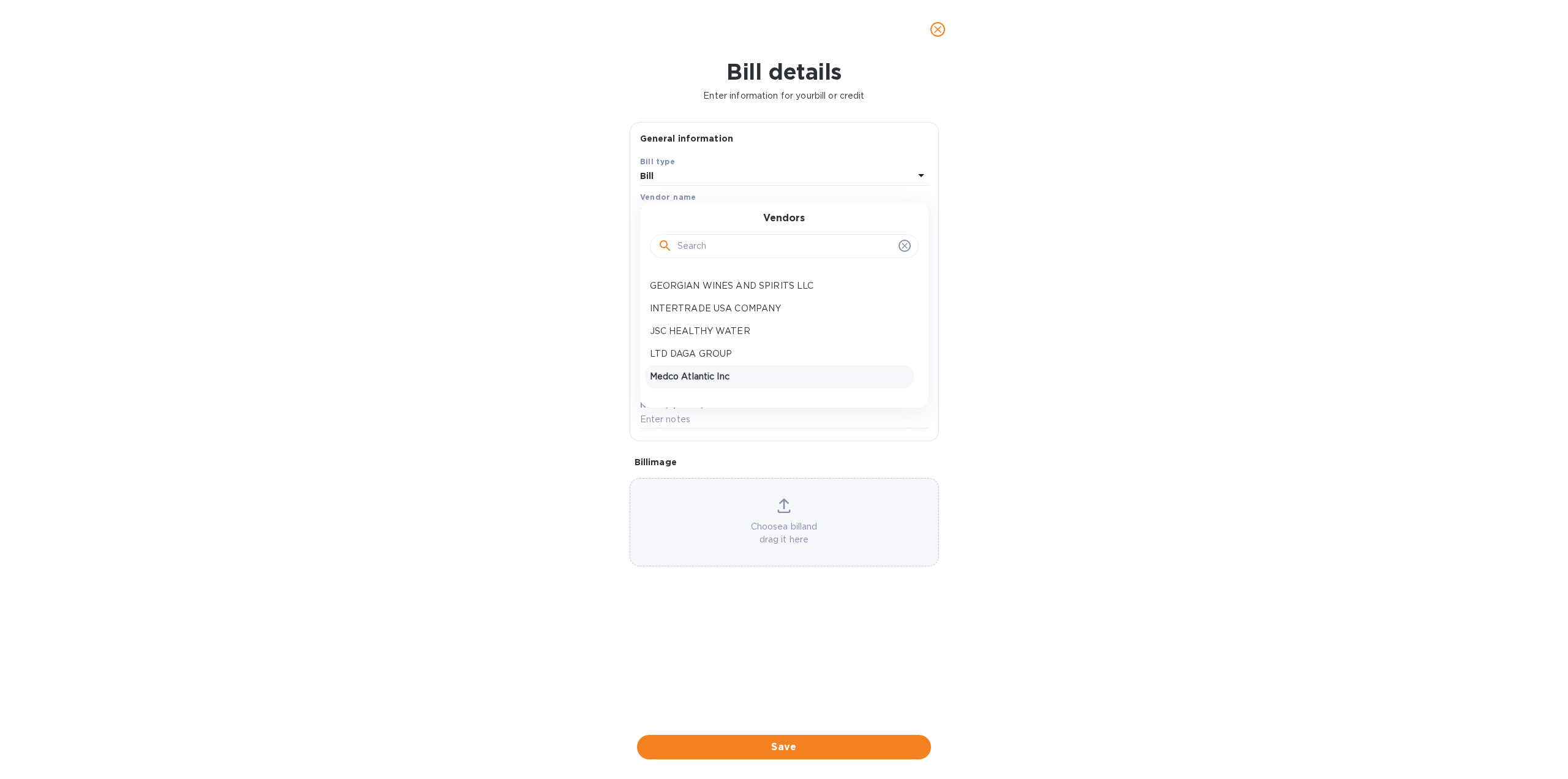
click at [708, 371] on p "Medco Atlantic Inc" at bounding box center [779, 377] width 259 height 13
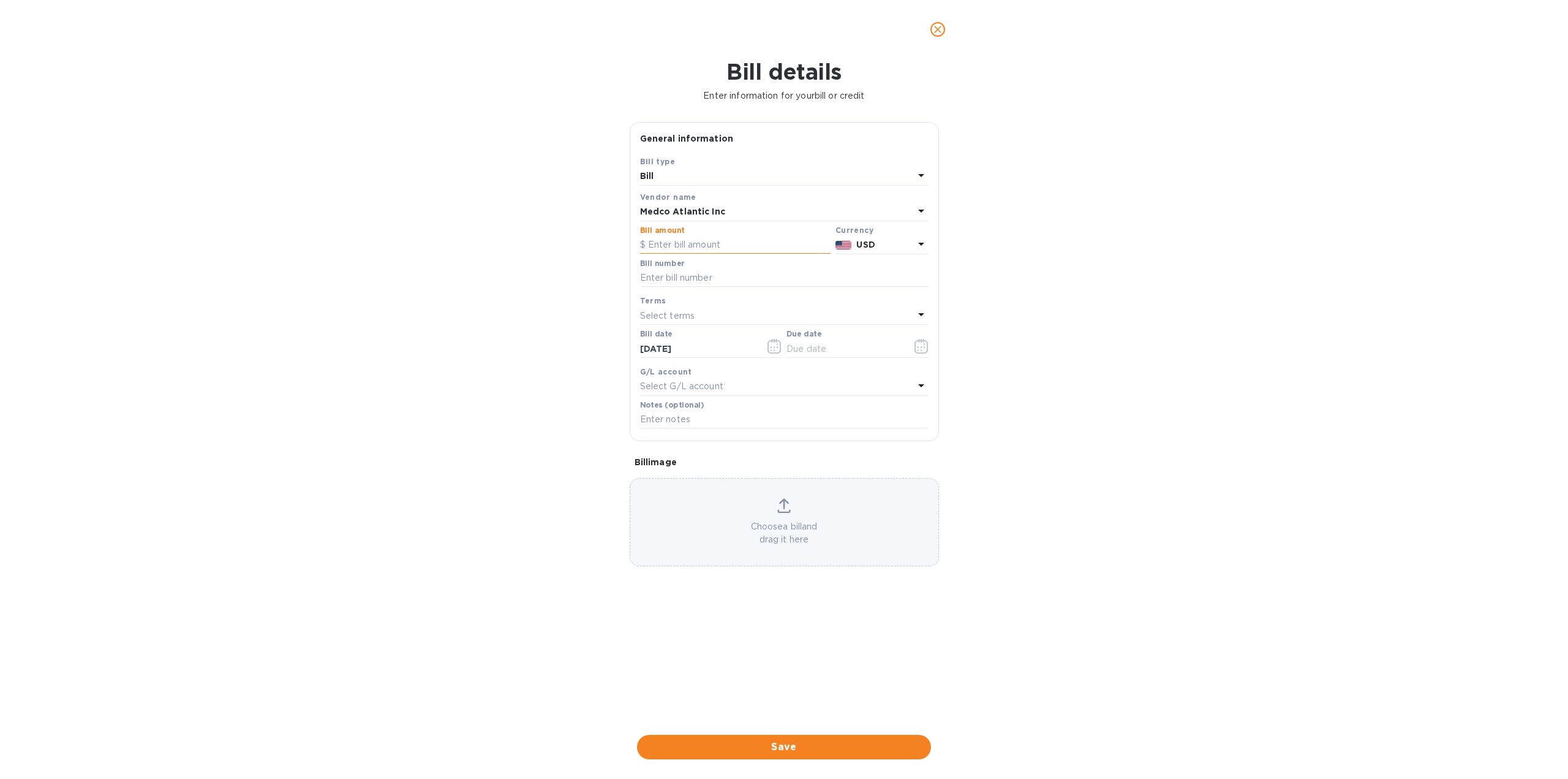
paste input "9,135.00"
type input "9,135.00"
paste input "H54470-A"
type input "H54470-A"
click at [719, 313] on div "Select terms" at bounding box center [777, 316] width 274 height 17
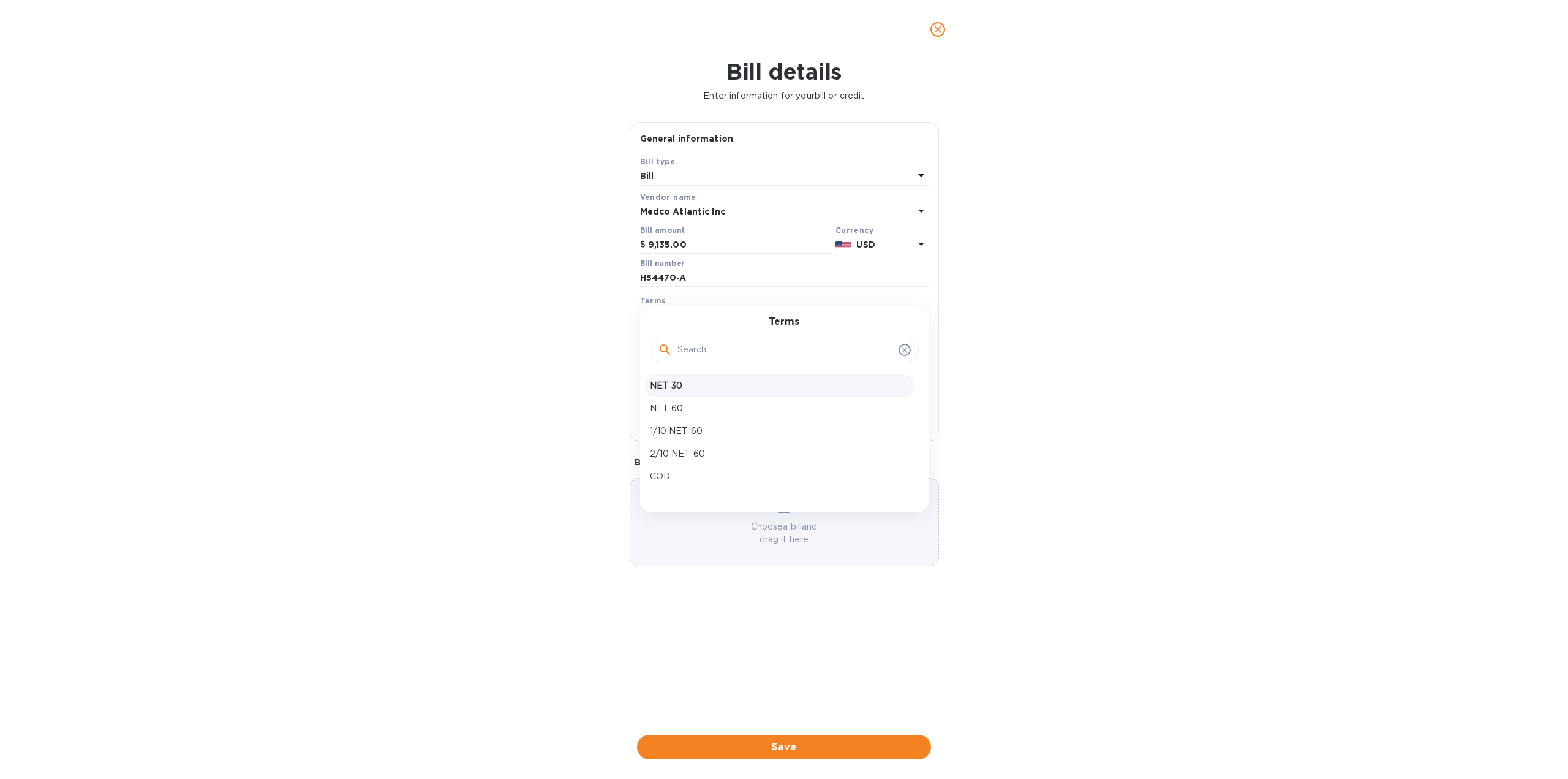
click at [675, 380] on p "NET 30" at bounding box center [779, 386] width 259 height 13
type input "[DATE]"
click at [782, 518] on div "Choose a bill and drag it here" at bounding box center [784, 522] width 308 height 48
click at [789, 748] on span "Save" at bounding box center [784, 747] width 275 height 15
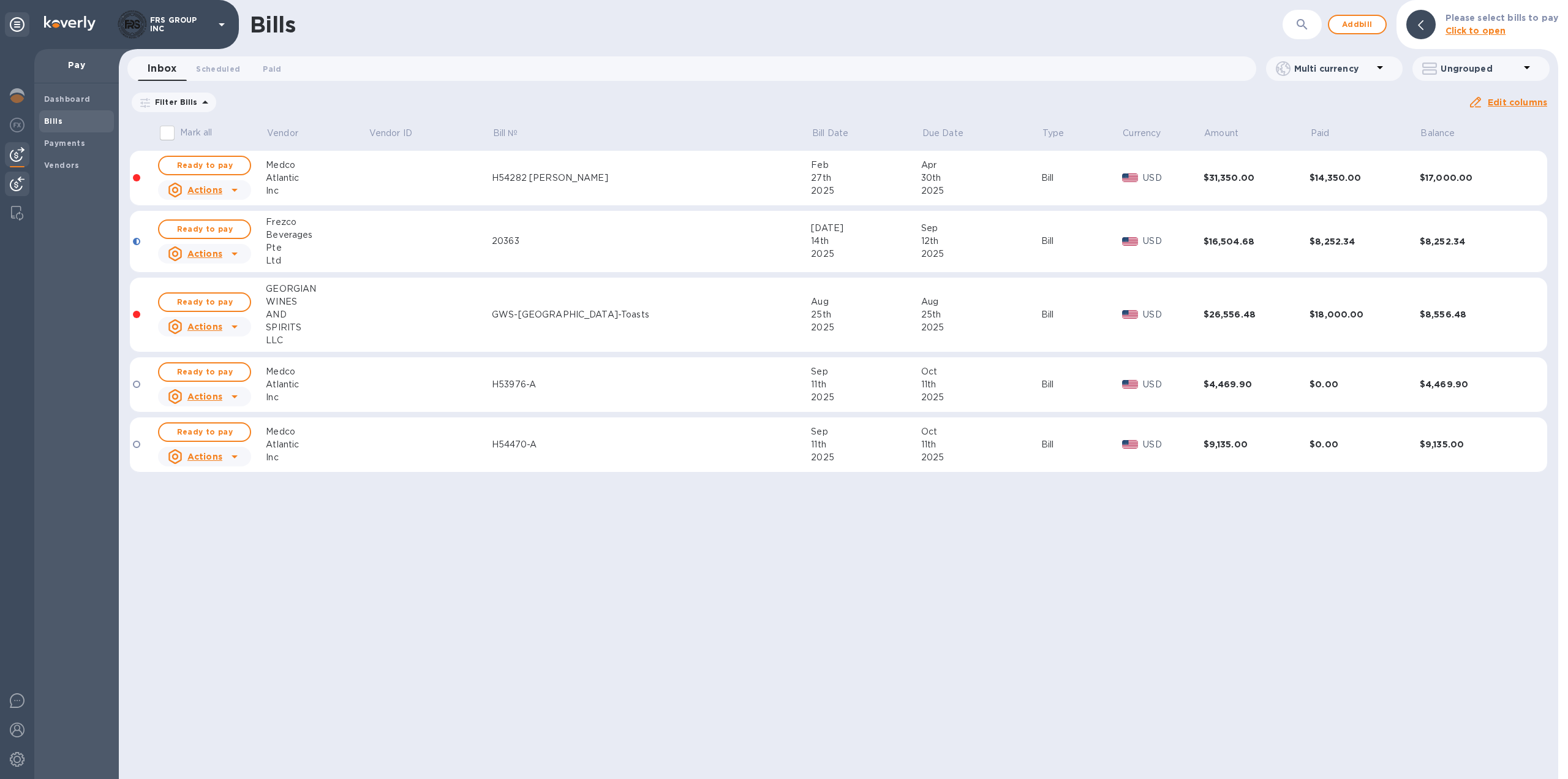
click at [14, 187] on img at bounding box center [17, 184] width 15 height 15
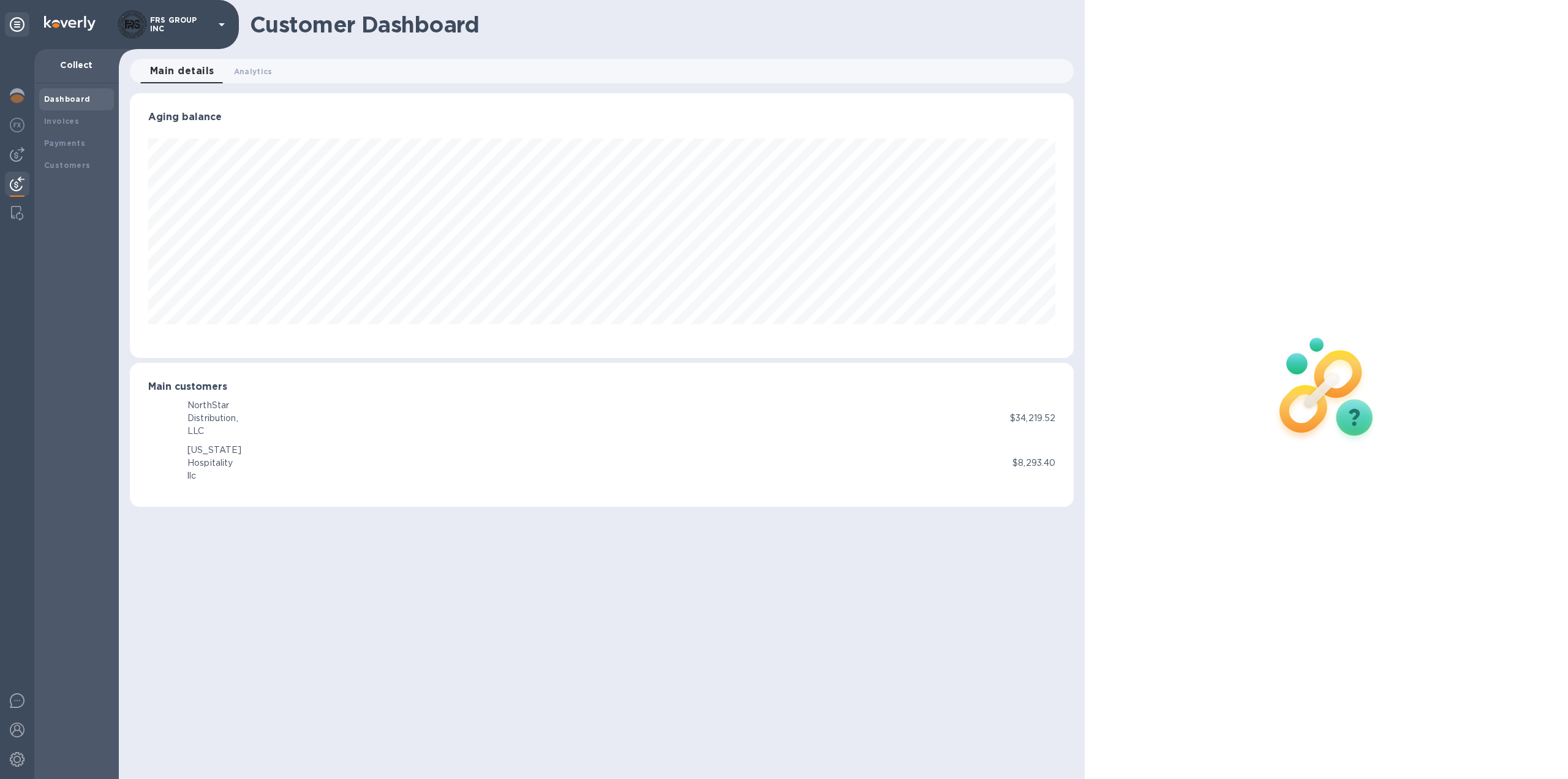
scroll to position [265, 945]
